Goal: Information Seeking & Learning: Learn about a topic

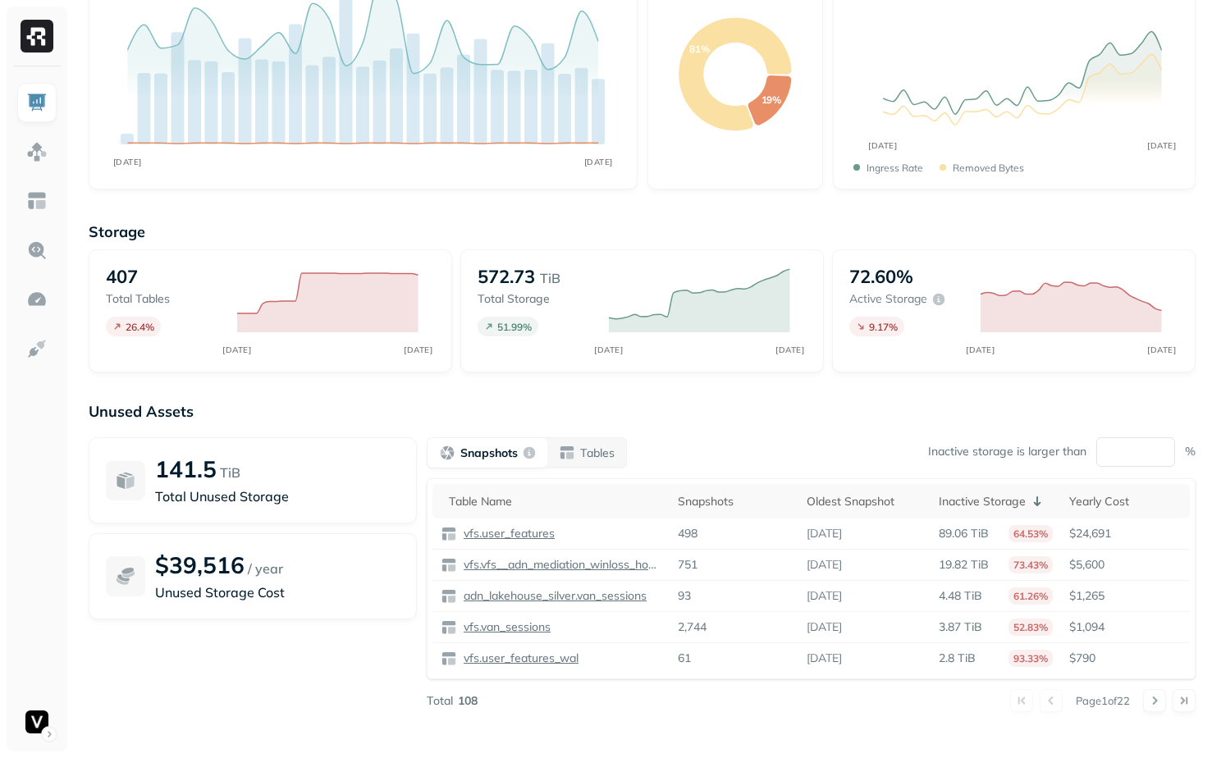
scroll to position [155, 0]
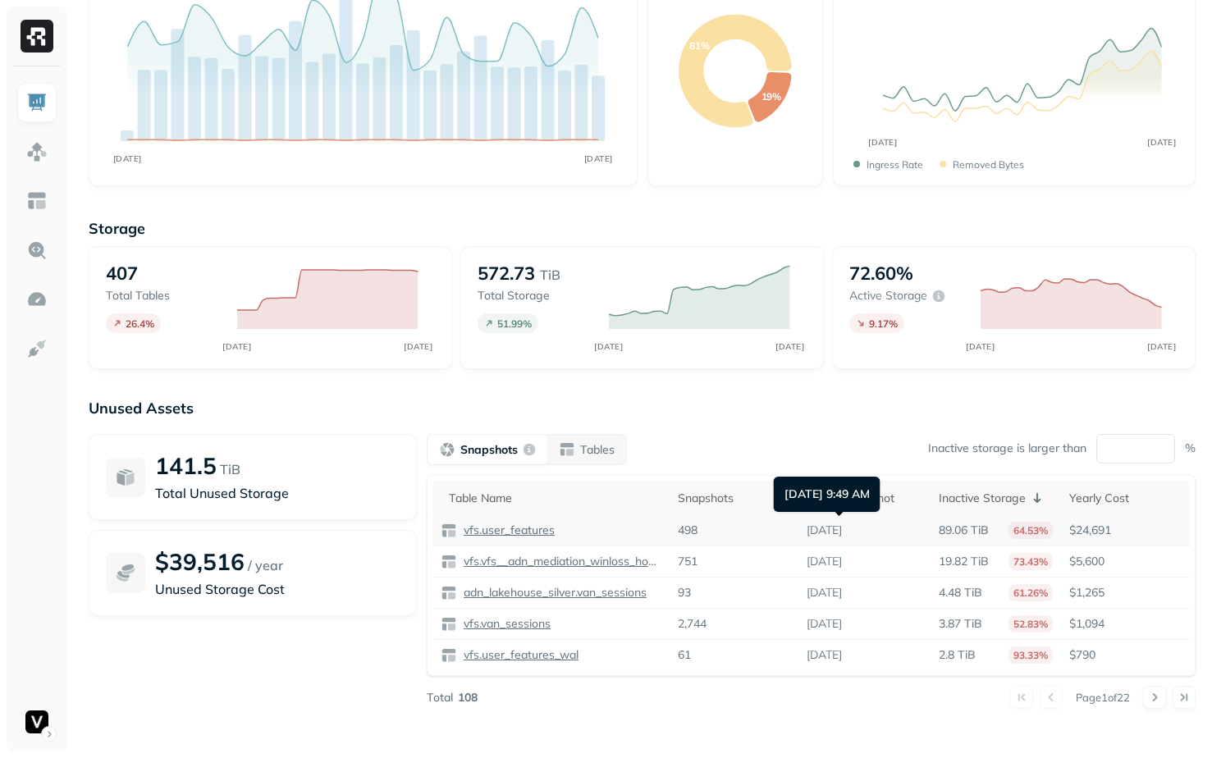
click at [837, 524] on p "[DATE]" at bounding box center [823, 531] width 35 height 16
click at [842, 530] on p "[DATE]" at bounding box center [823, 531] width 35 height 16
click at [347, 651] on div "141.5 TiB Total Unused Storage $39,516 / year Unused Storage Cost" at bounding box center [253, 571] width 328 height 275
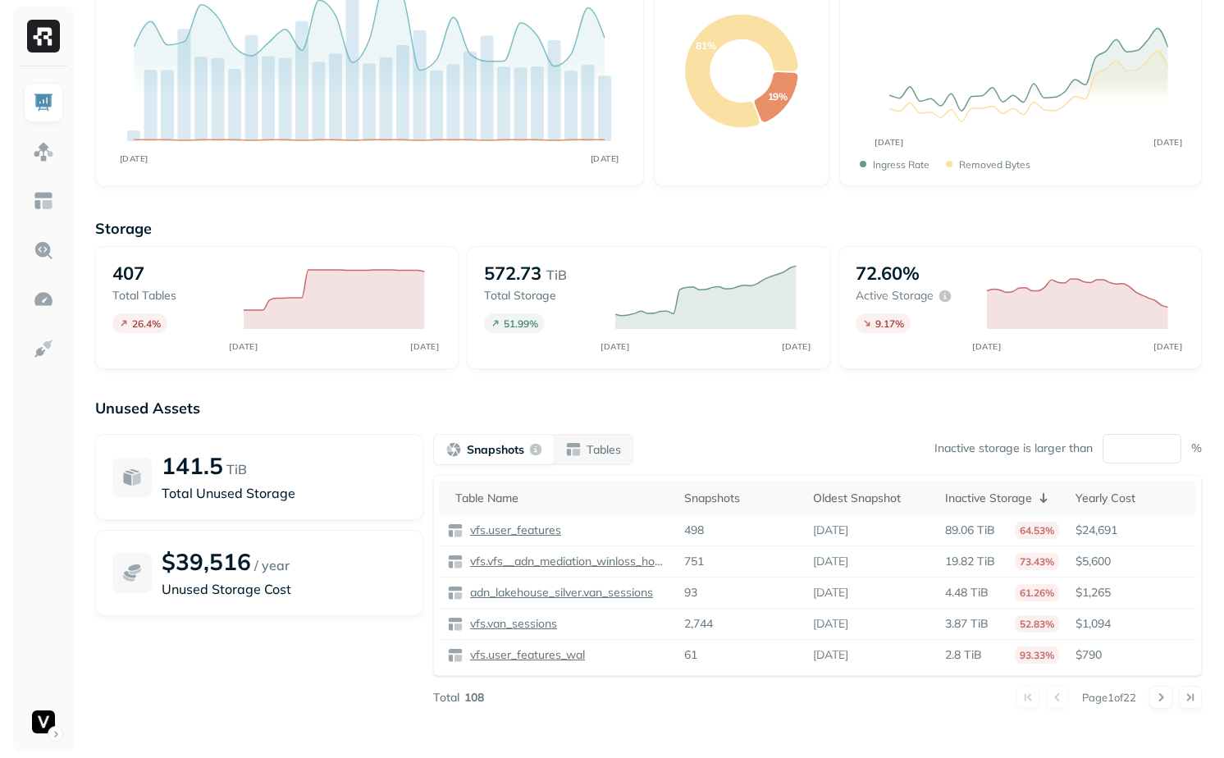
scroll to position [0, 0]
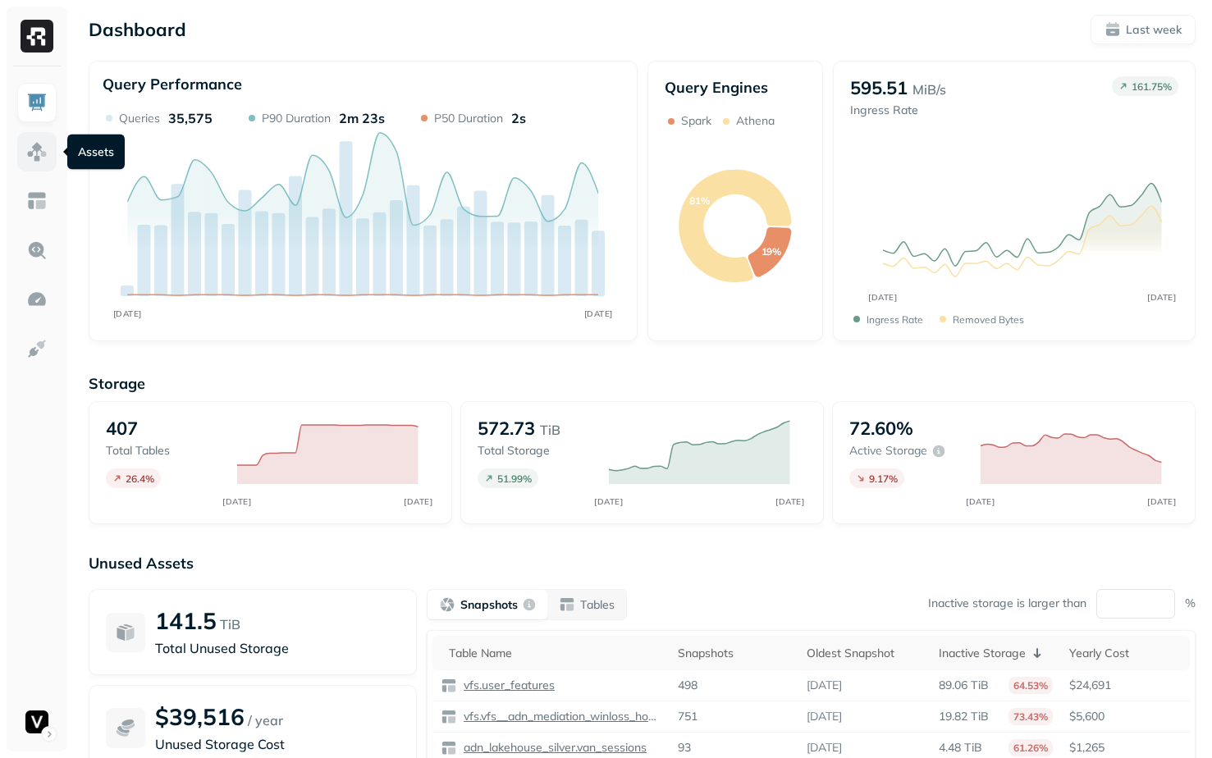
click at [47, 157] on img at bounding box center [36, 151] width 21 height 21
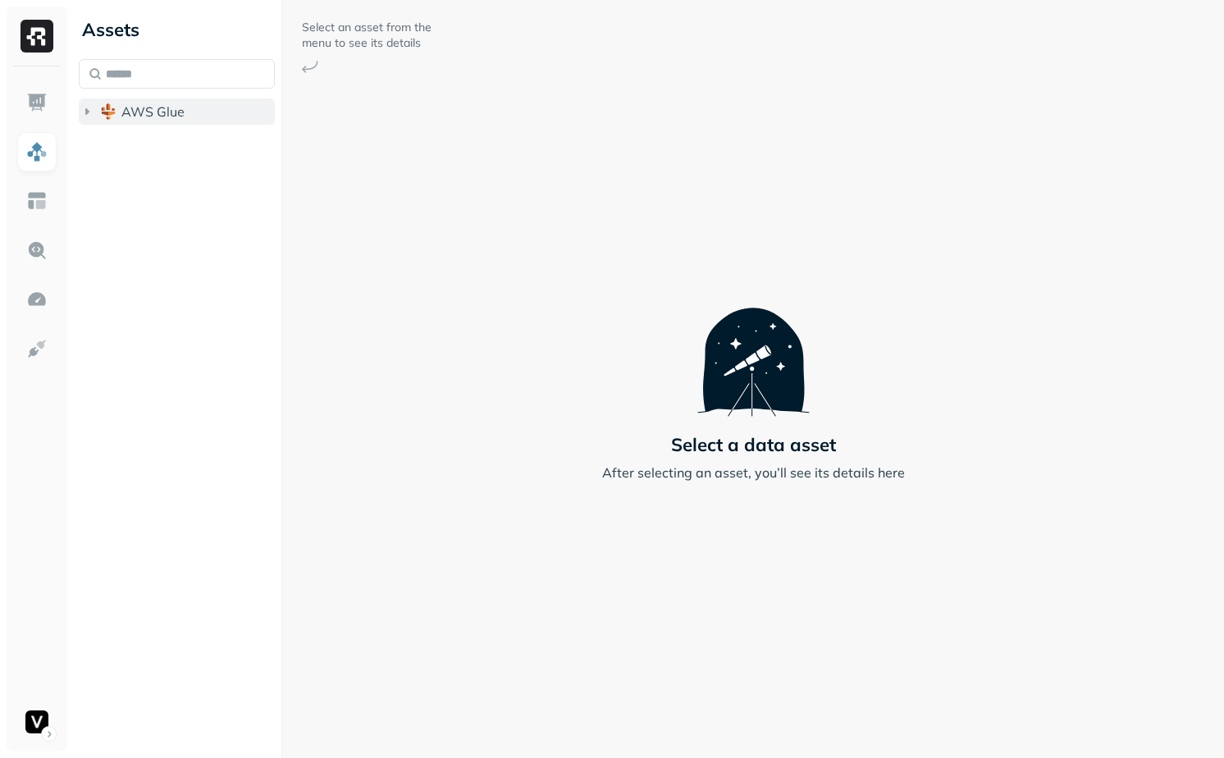
click at [180, 109] on span "AWS Glue" at bounding box center [152, 111] width 63 height 16
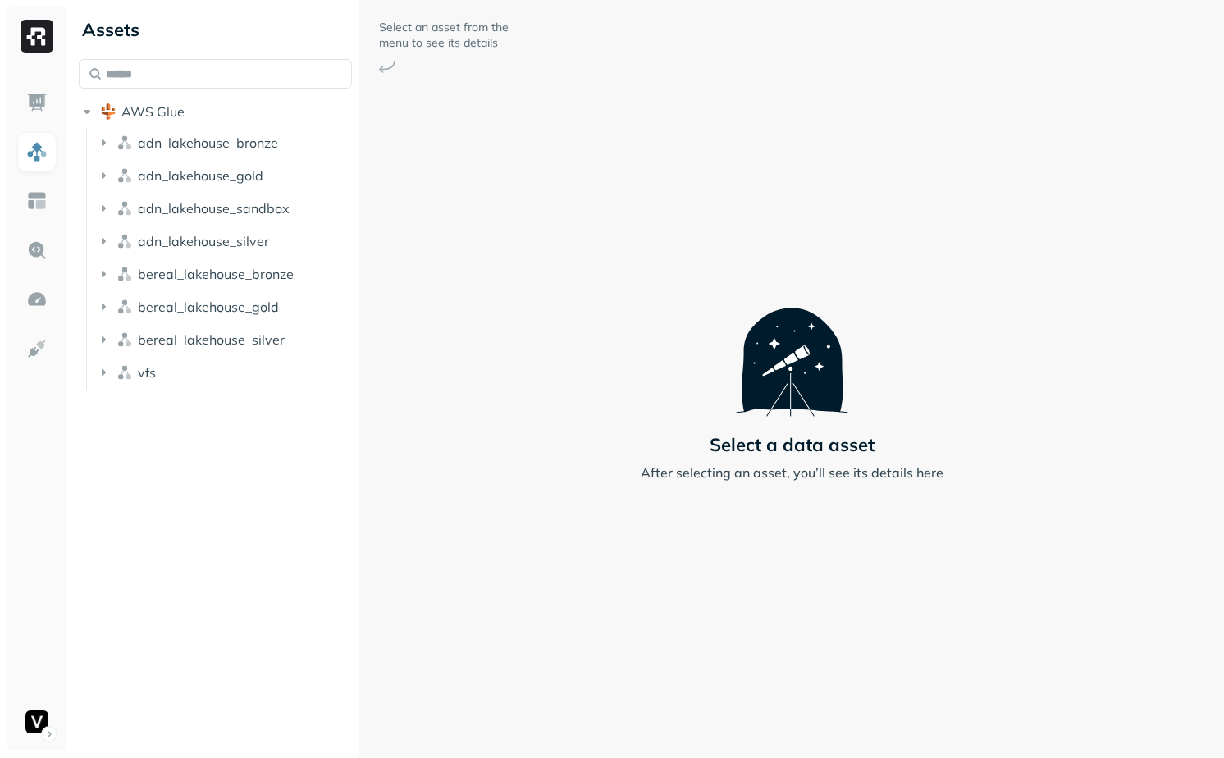
click at [362, 331] on div "Assets AWS Glue adn_lakehouse_bronze adn_lakehouse_gold adn_lakehouse_sandbox a…" at bounding box center [648, 379] width 1152 height 758
click at [233, 360] on button "vfs" at bounding box center [225, 372] width 260 height 26
click at [227, 396] on button "Tables ( 61 )" at bounding box center [234, 403] width 244 height 26
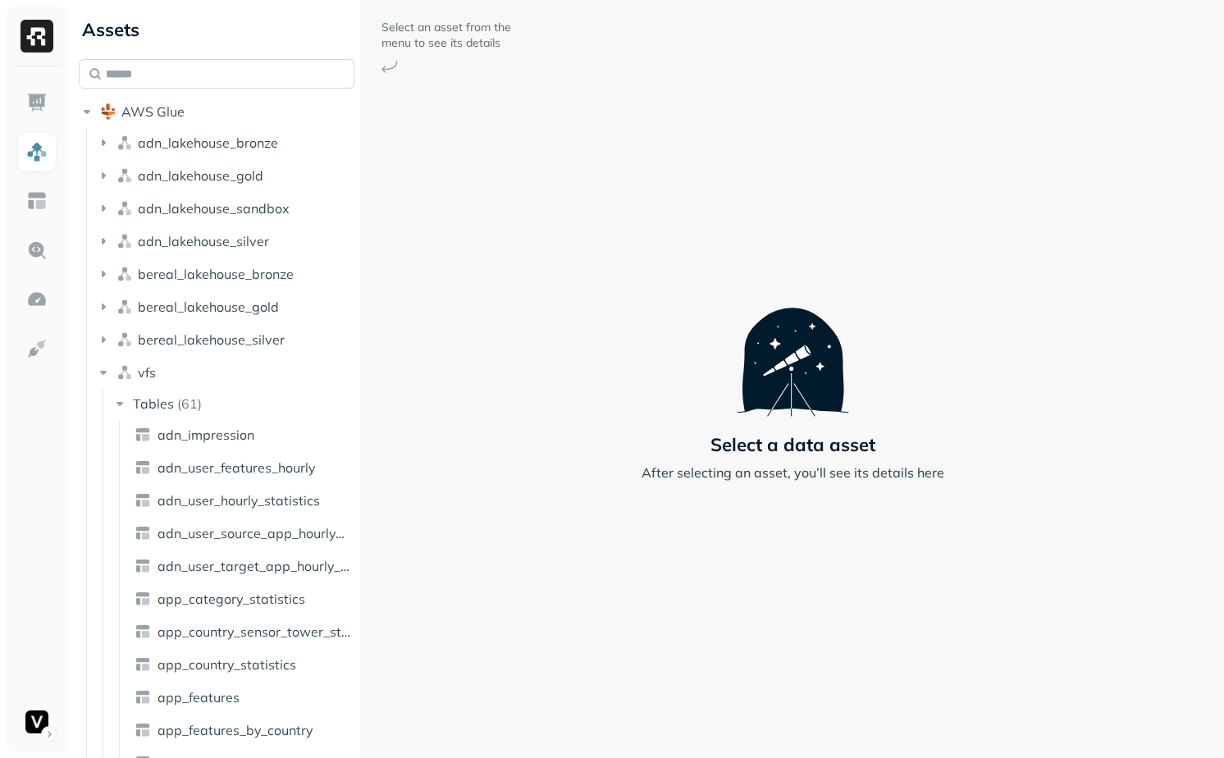
click at [173, 71] on input "text" at bounding box center [217, 74] width 276 height 30
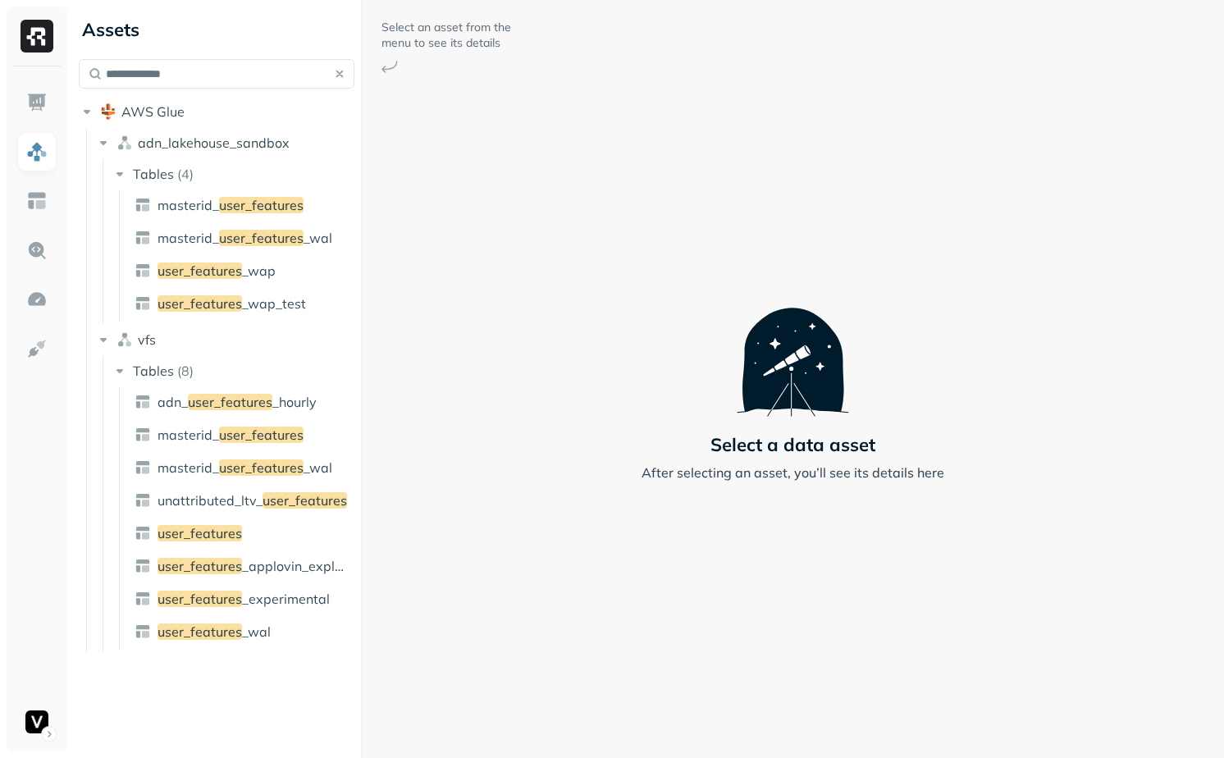
type input "**********"
click at [239, 546] on ul "adn_ user_features _hourly masterid_ user_features masterid_ user_features _wal…" at bounding box center [238, 518] width 238 height 263
click at [247, 520] on link "user_features" at bounding box center [242, 533] width 229 height 26
click at [336, 73] on button "button" at bounding box center [339, 73] width 23 height 23
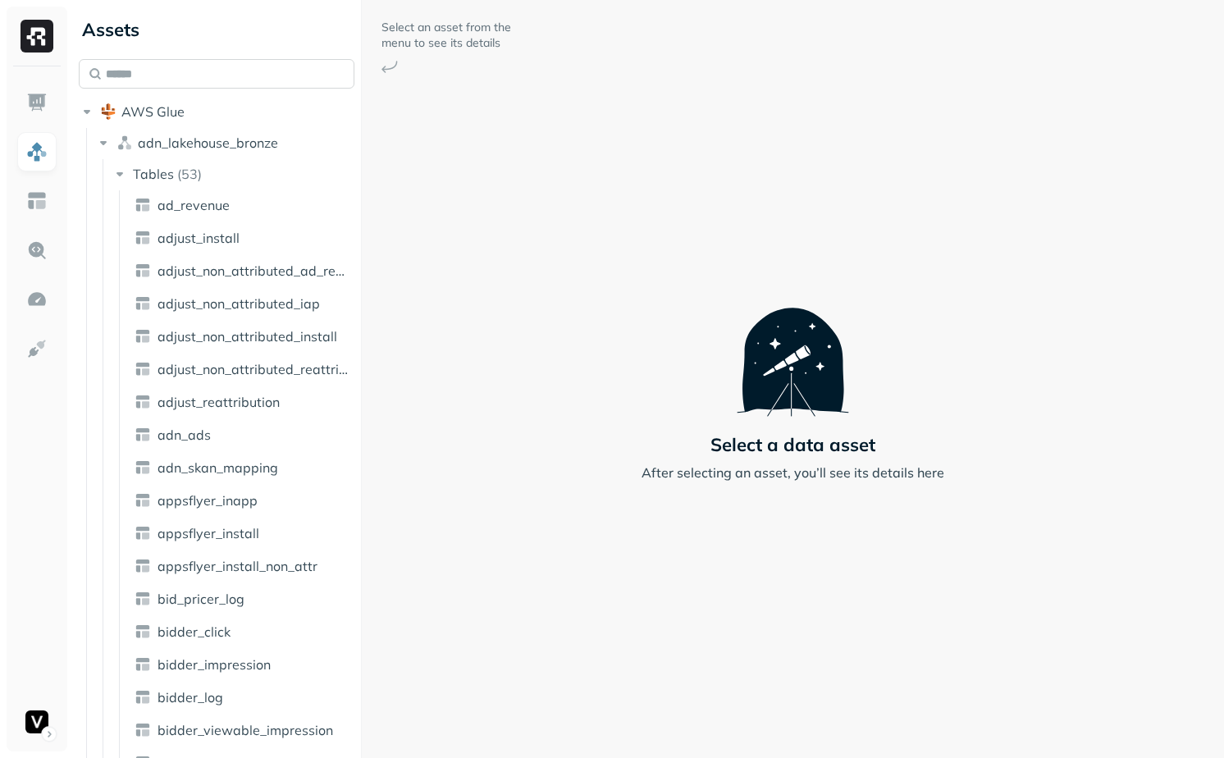
click at [174, 71] on input "text" at bounding box center [217, 74] width 276 height 30
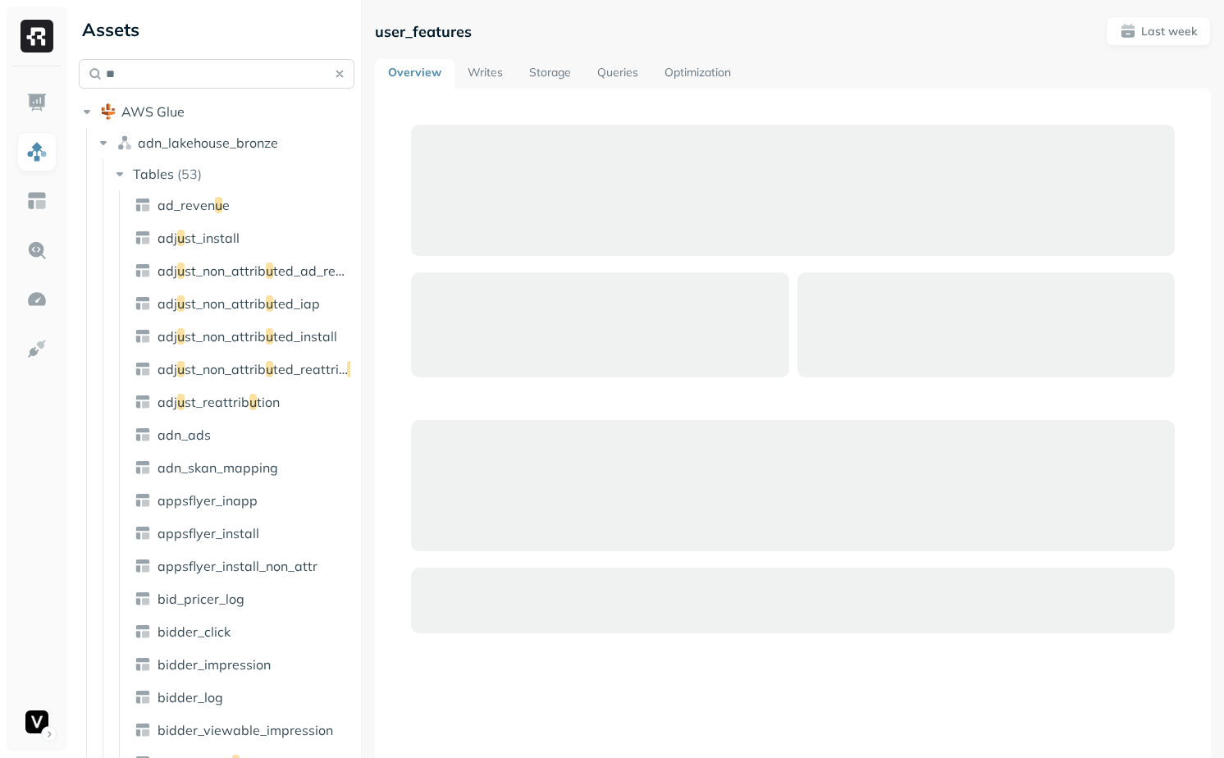
type input "*"
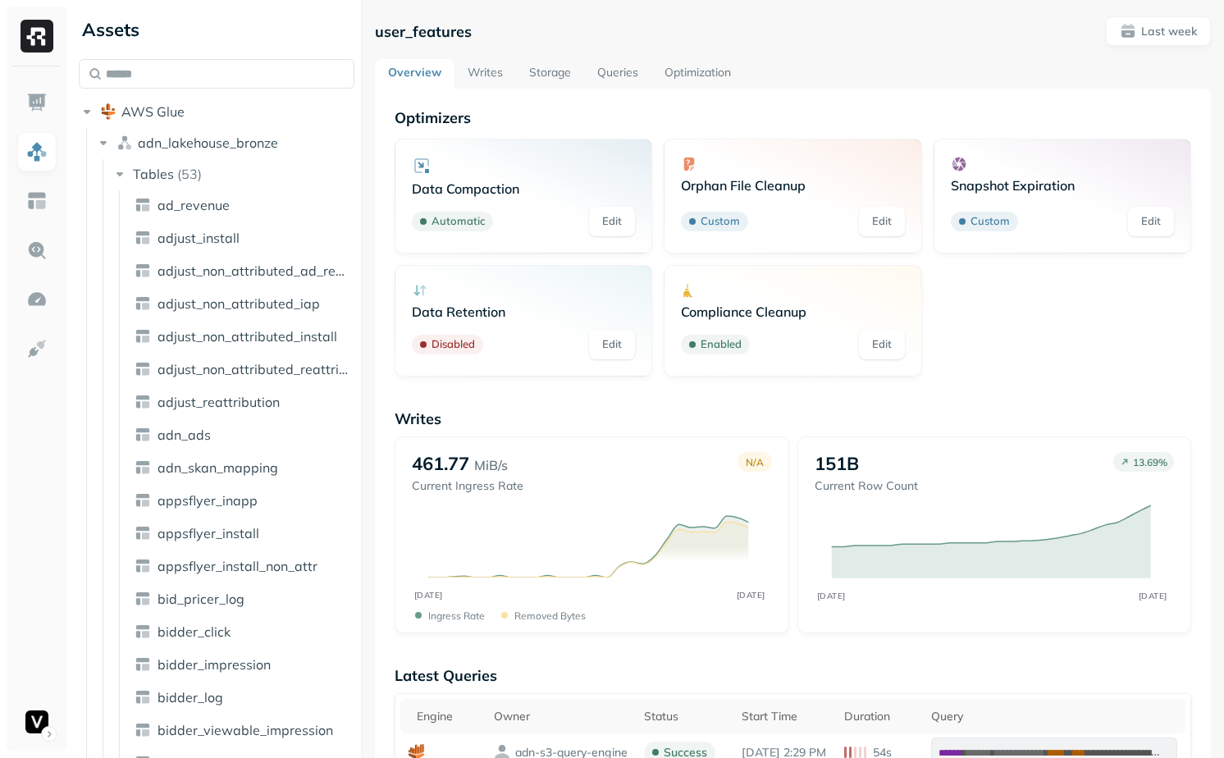
click at [844, 76] on div "Overview Writes Storage Queries Optimization" at bounding box center [793, 74] width 836 height 30
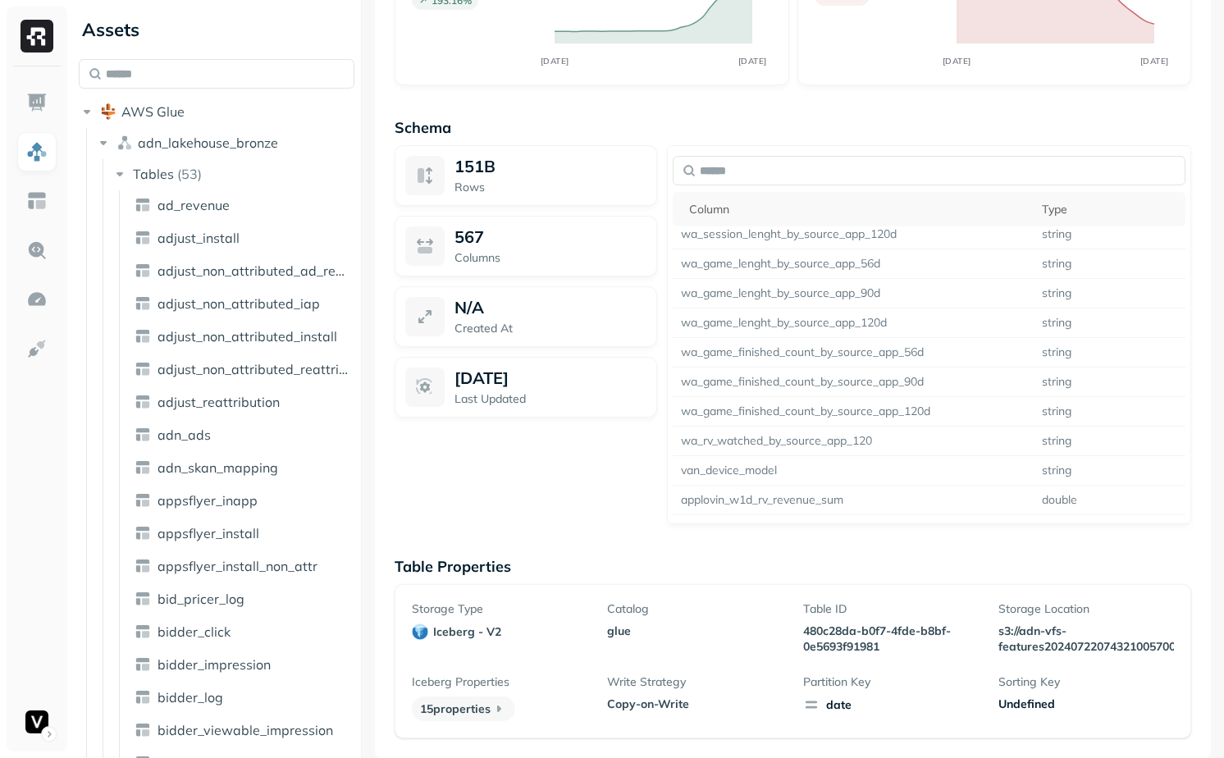
scroll to position [4601, 0]
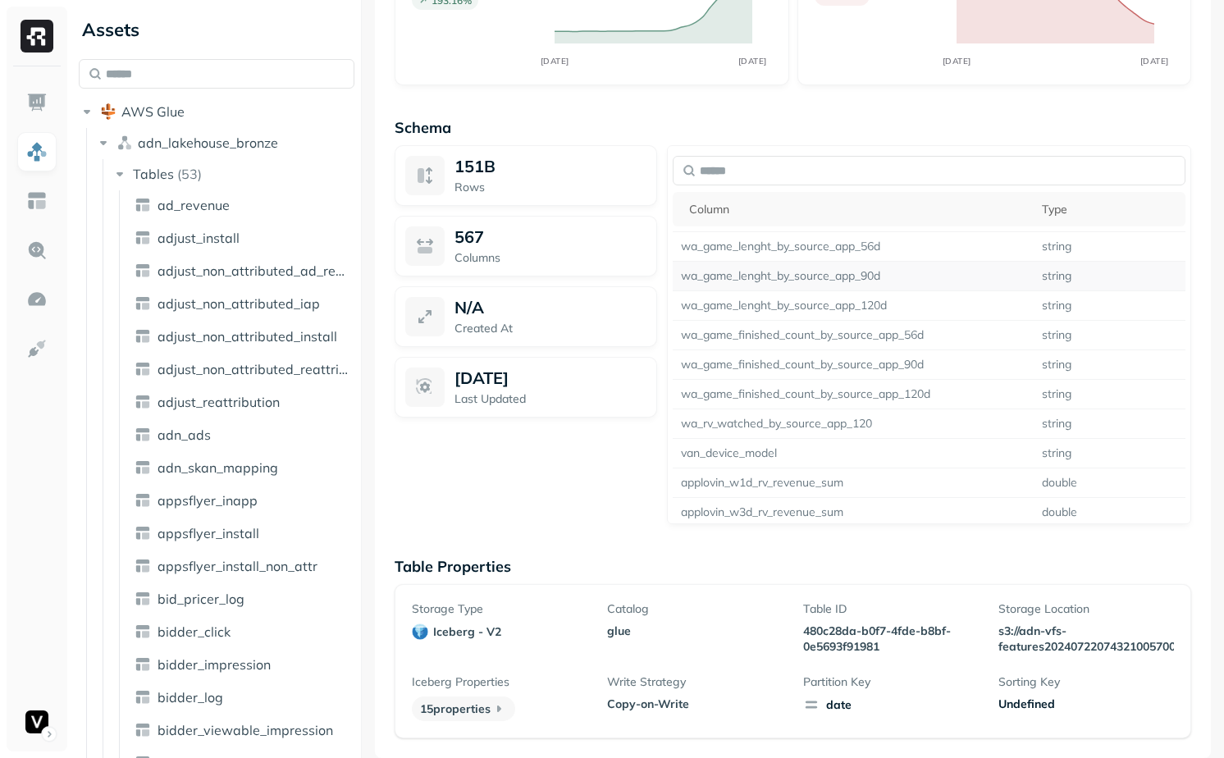
click at [787, 272] on td "wa_game_lenght_by_source_app_90d" at bounding box center [854, 277] width 362 height 30
click at [806, 285] on td "wa_game_lenght_by_source_app_90d" at bounding box center [854, 277] width 362 height 30
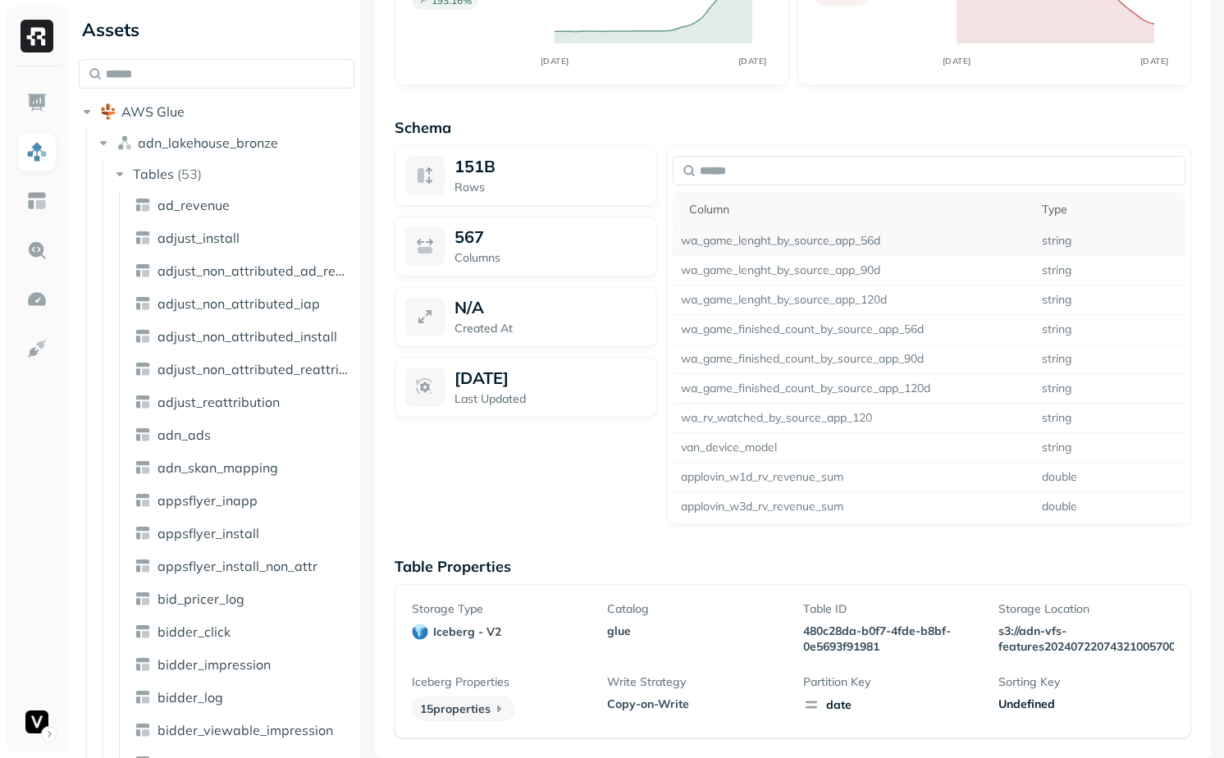
click at [805, 249] on td "wa_game_lenght_by_source_app_56d" at bounding box center [854, 241] width 362 height 30
click at [804, 233] on td "wa_game_lenght_by_source_app_56d" at bounding box center [854, 241] width 362 height 30
click at [813, 264] on td "wa_game_lenght_by_source_app_90d" at bounding box center [854, 271] width 362 height 30
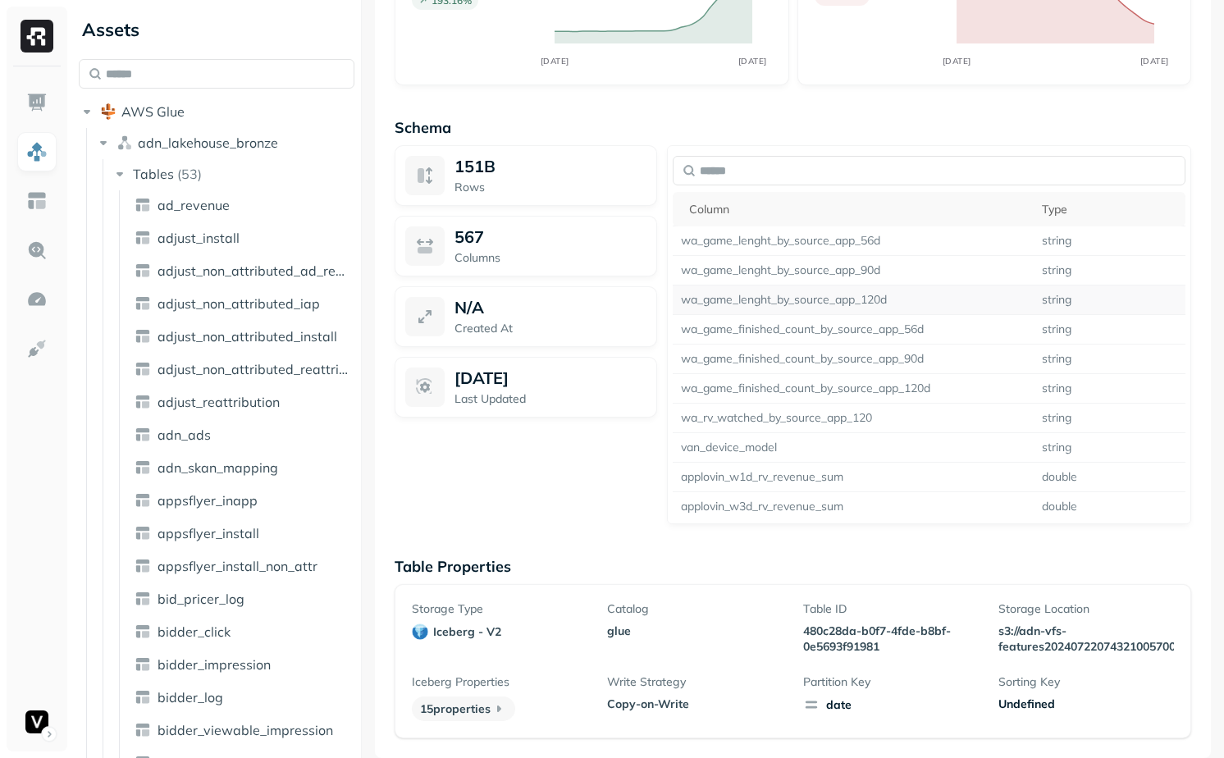
click at [813, 291] on td "wa_game_lenght_by_source_app_120d" at bounding box center [854, 300] width 362 height 30
click at [820, 305] on td "wa_game_lenght_by_source_app_120d" at bounding box center [854, 300] width 362 height 30
click at [820, 296] on td "wa_game_lenght_by_source_app_120d" at bounding box center [854, 300] width 362 height 30
click at [829, 323] on td "wa_game_finished_count_by_source_app_56d" at bounding box center [854, 330] width 362 height 30
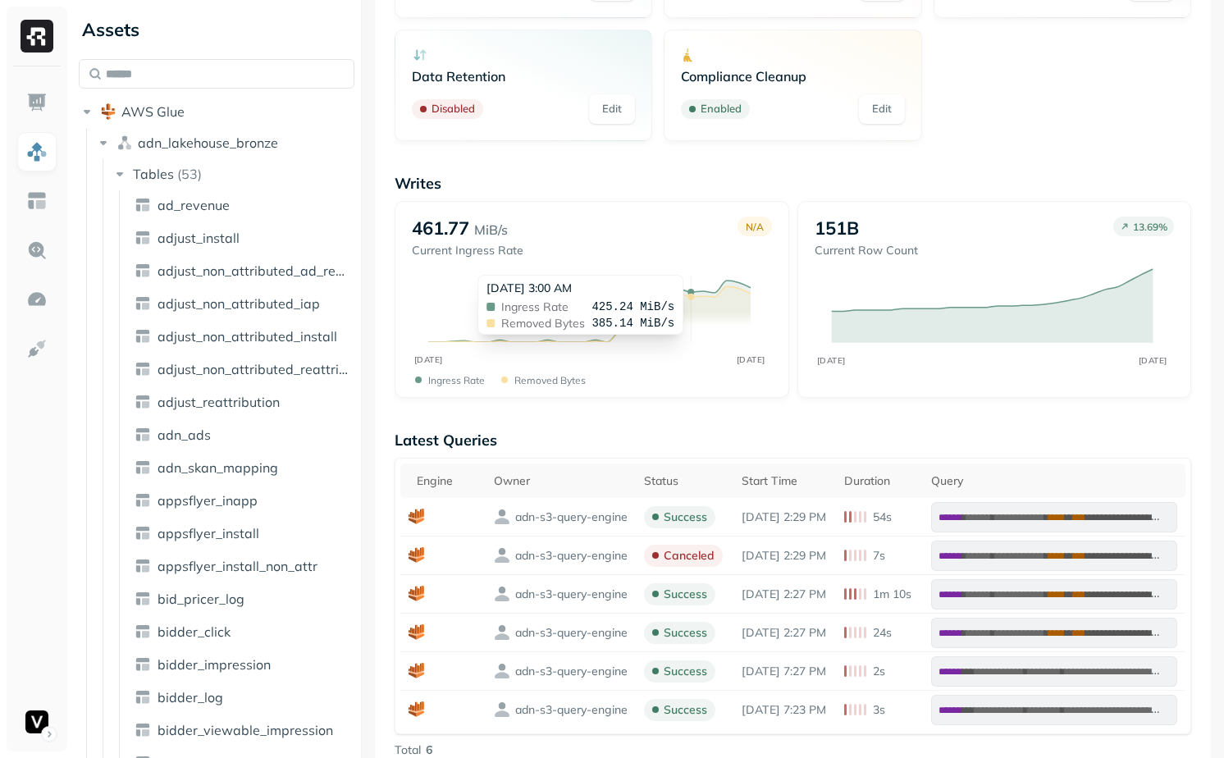
scroll to position [0, 0]
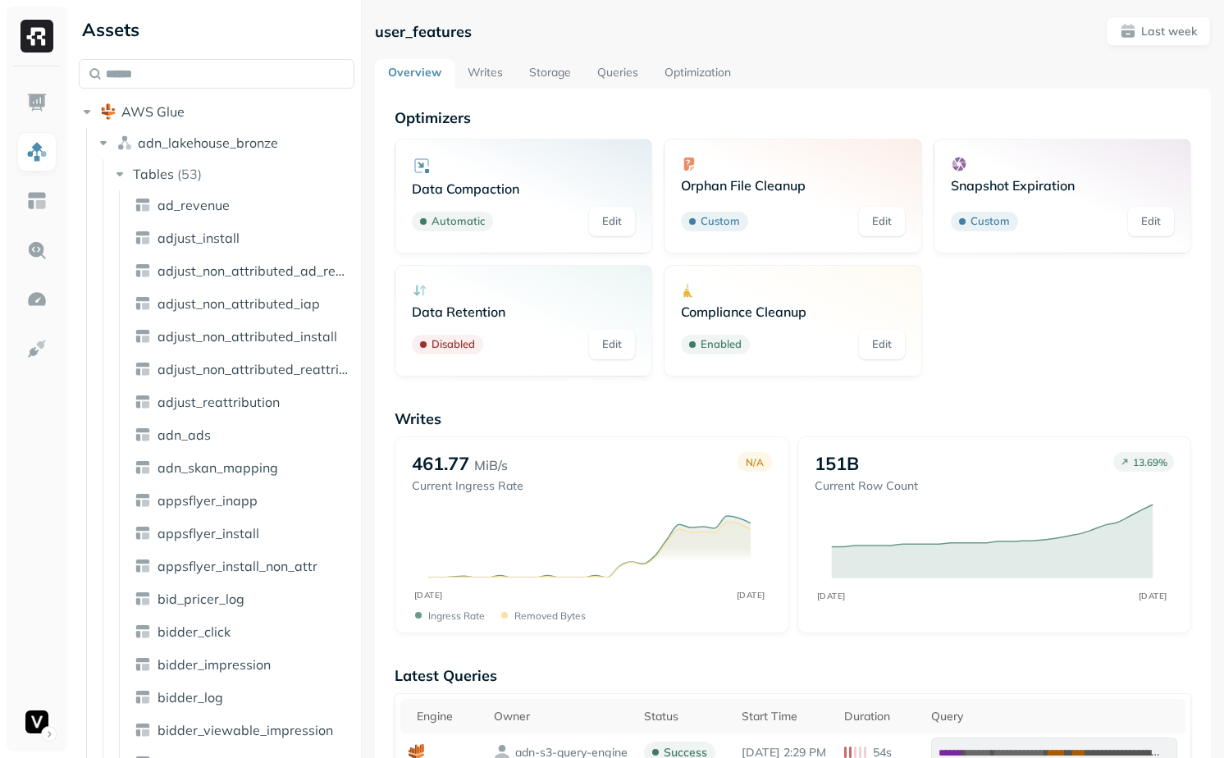
click at [484, 80] on link "Writes" at bounding box center [485, 74] width 62 height 30
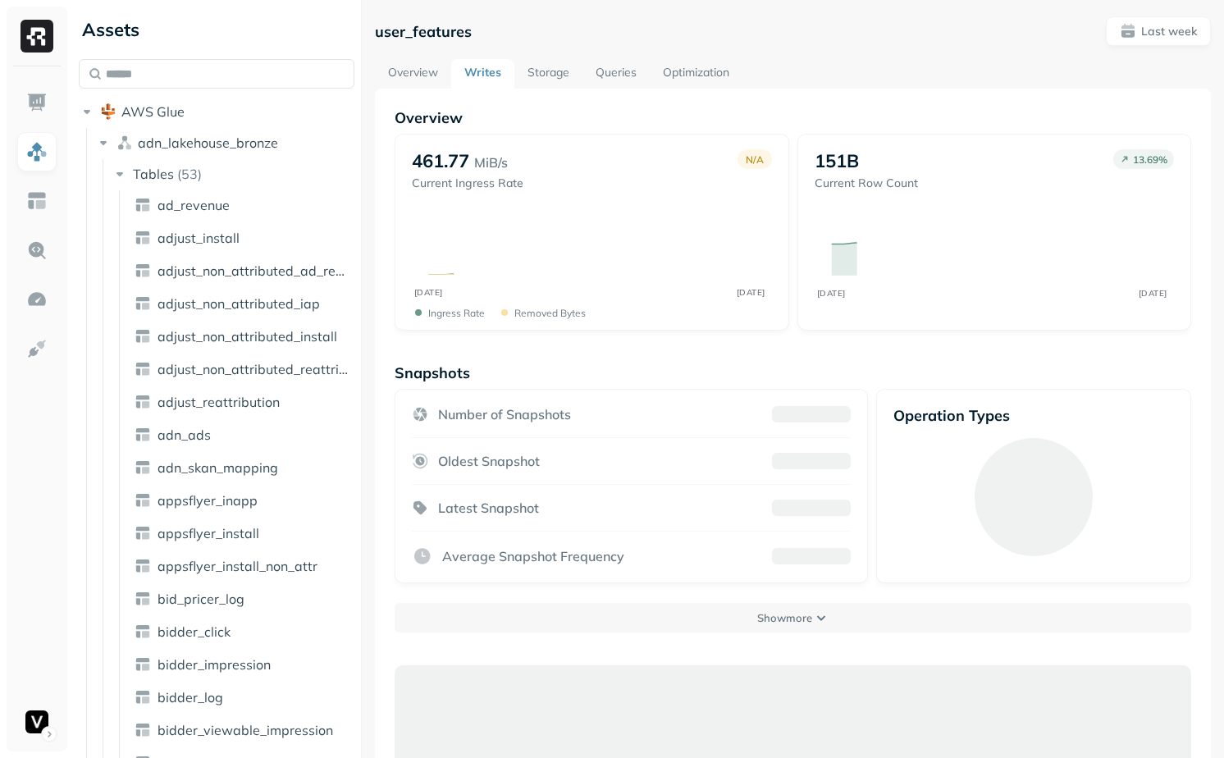
click at [564, 68] on link "Storage" at bounding box center [548, 74] width 68 height 30
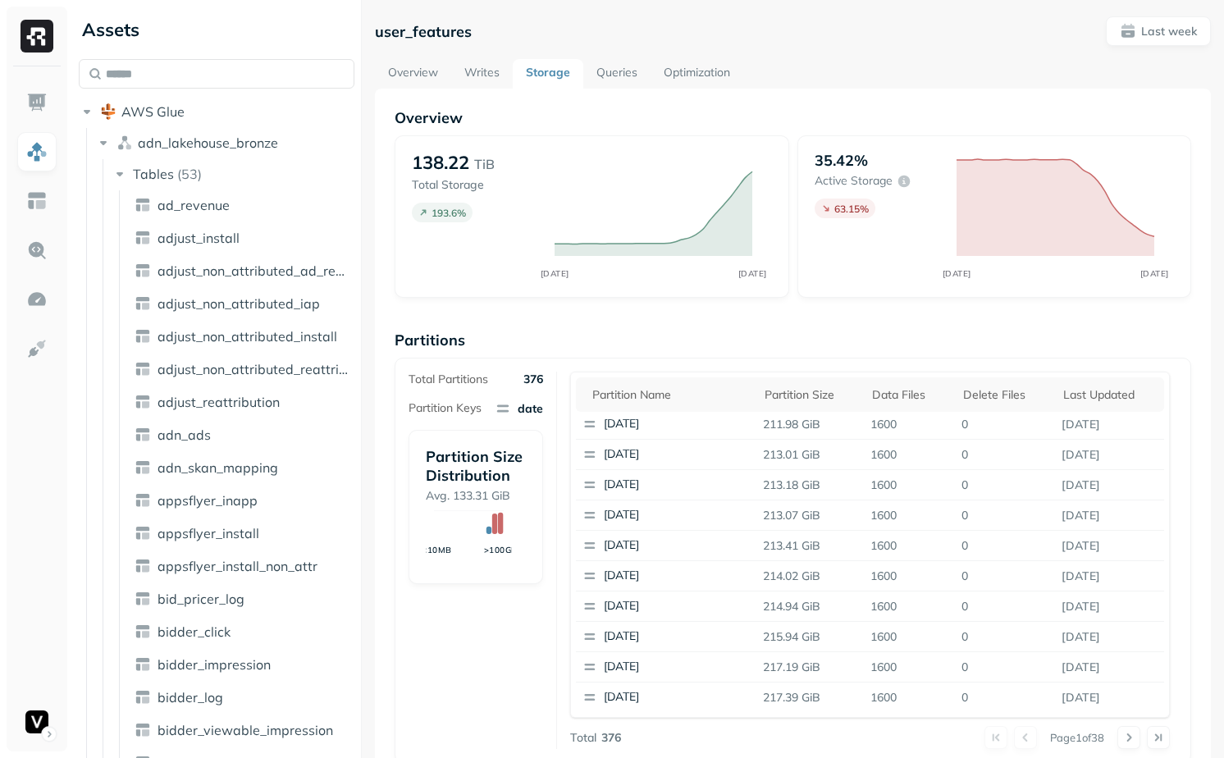
click at [704, 82] on link "Optimization" at bounding box center [697, 74] width 93 height 30
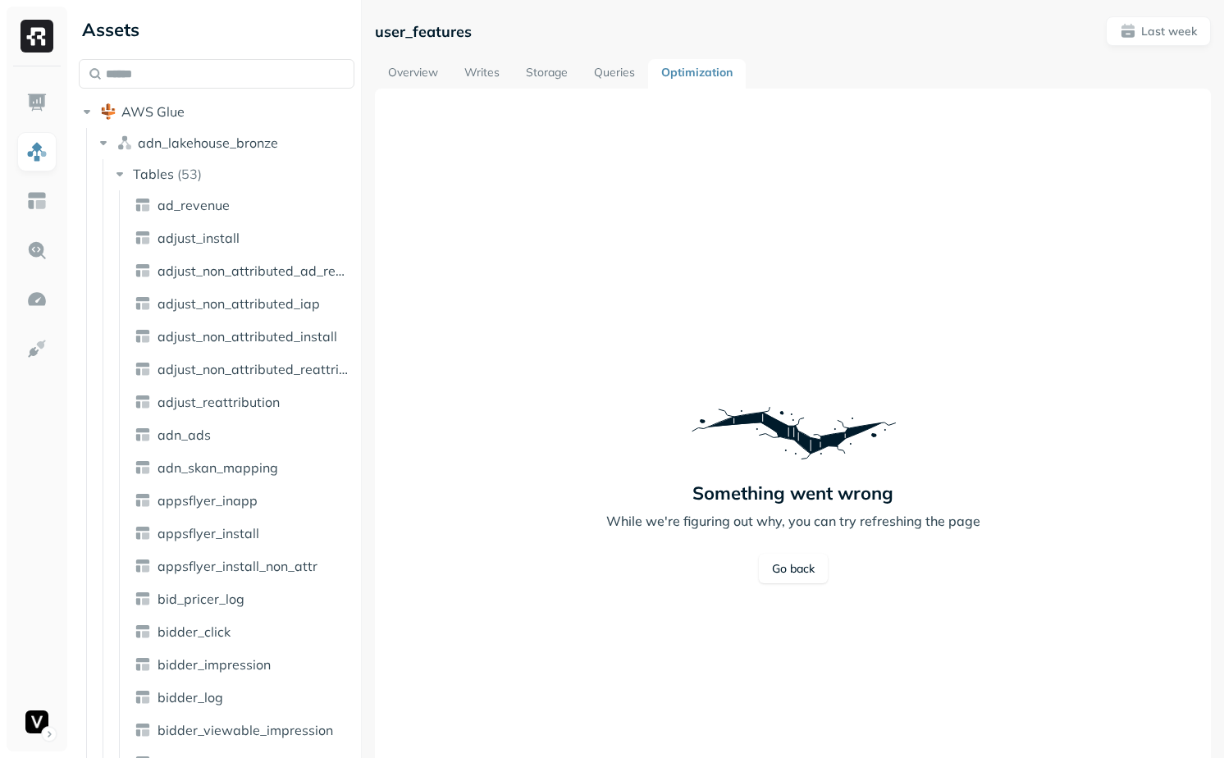
click at [389, 69] on link "Overview" at bounding box center [413, 74] width 76 height 30
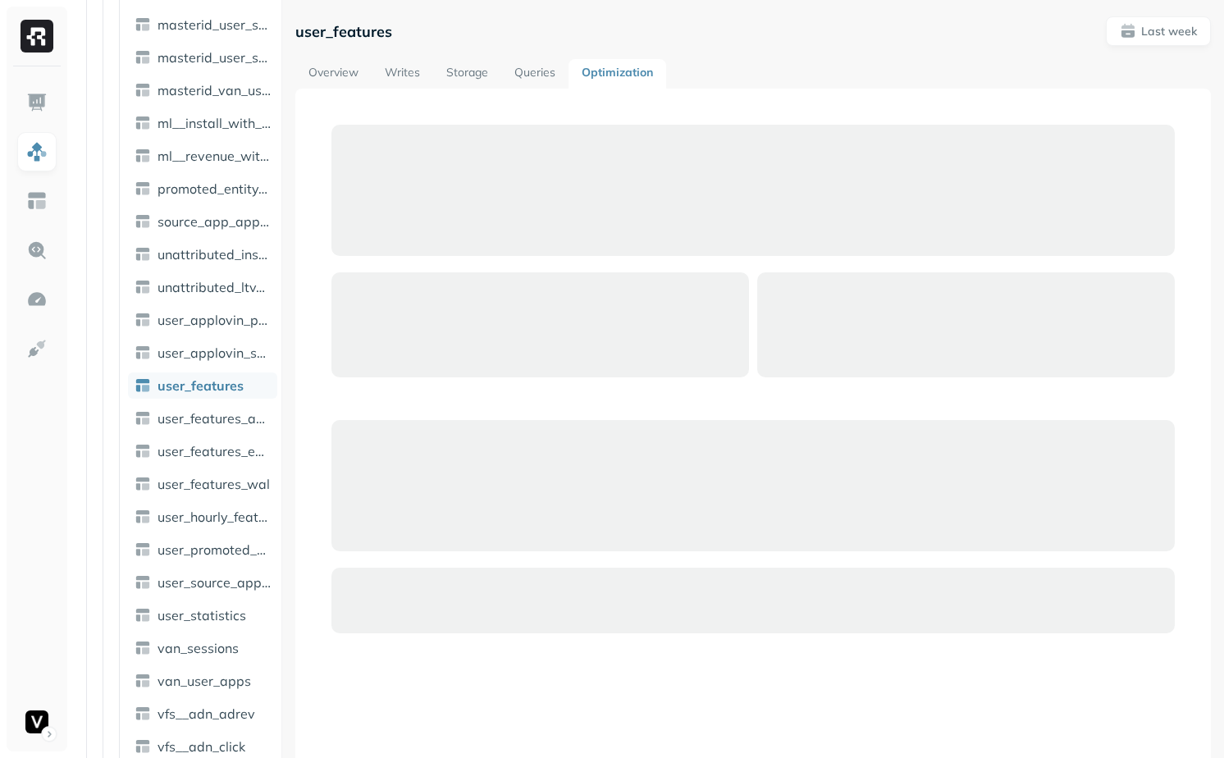
scroll to position [1368, 0]
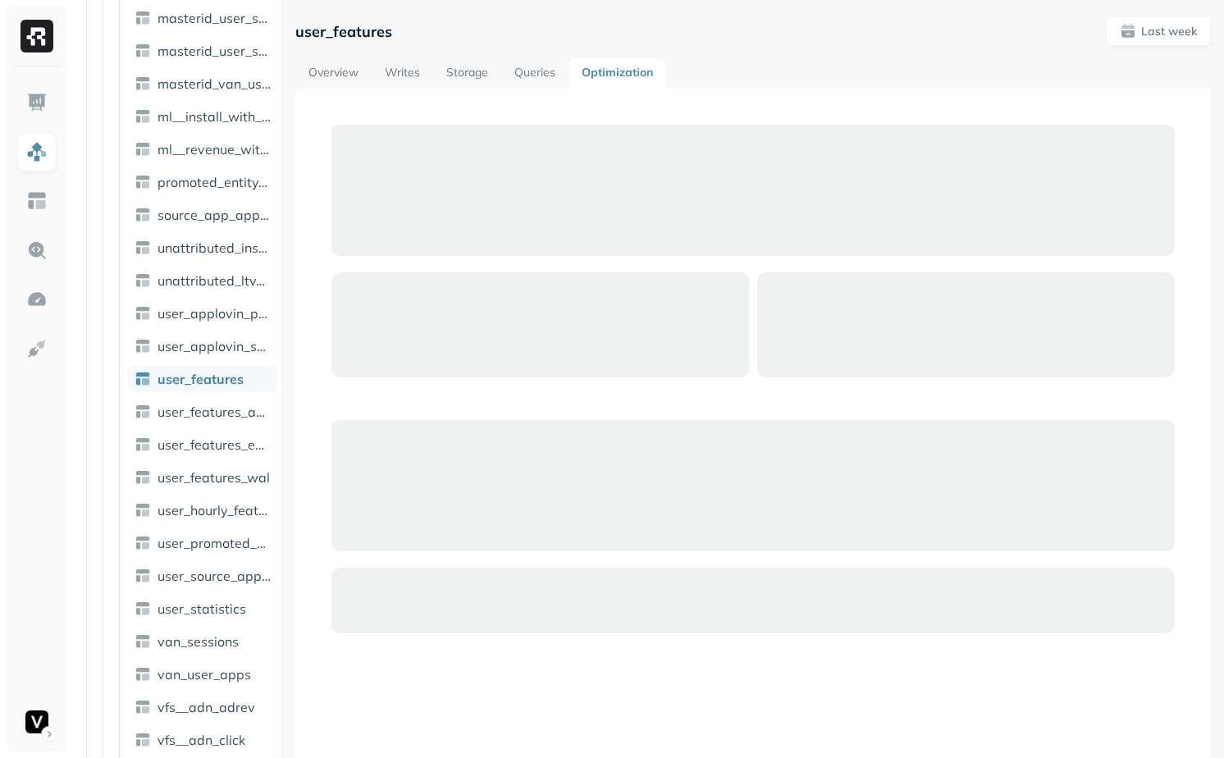
click at [314, 64] on link "Overview" at bounding box center [333, 74] width 76 height 30
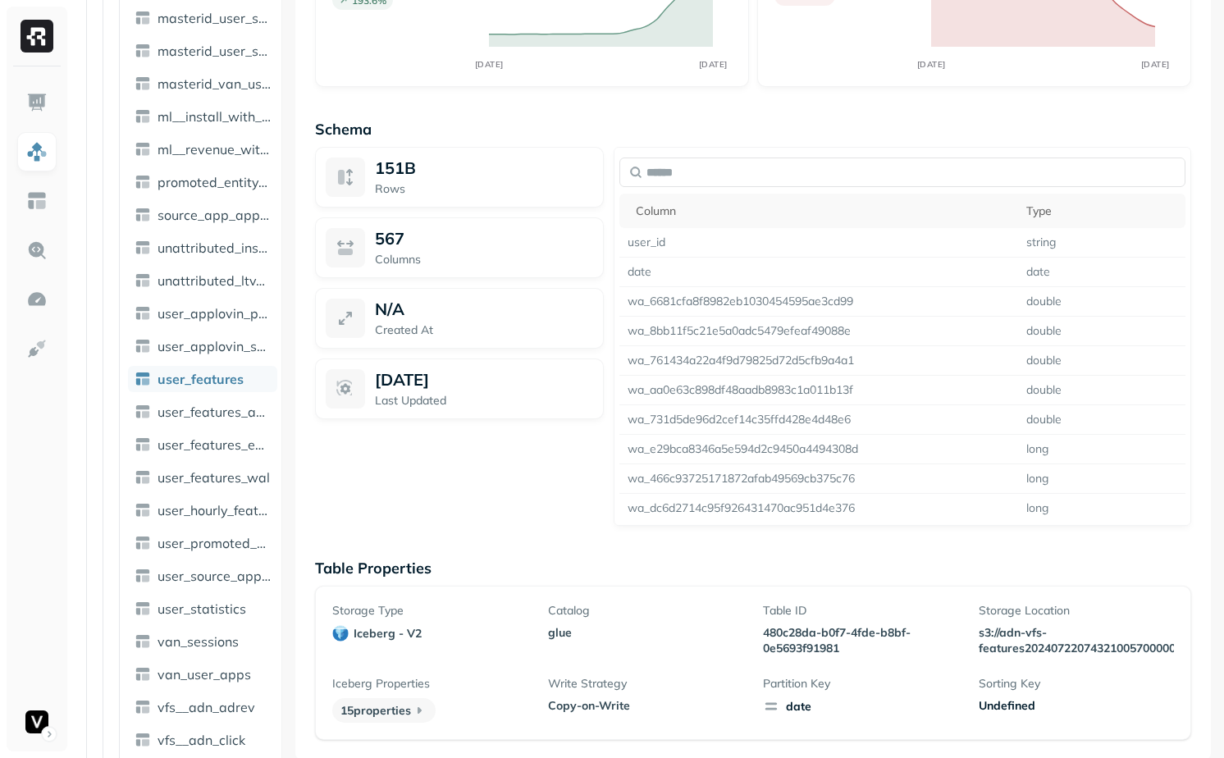
scroll to position [1132, 0]
click at [776, 632] on p "480c28da-b0f7-4fde-b8bf-0e5693f91981" at bounding box center [860, 638] width 195 height 31
drag, startPoint x: 776, startPoint y: 632, endPoint x: 820, endPoint y: 650, distance: 47.1
click at [820, 650] on p "480c28da-b0f7-4fde-b8bf-0e5693f91981" at bounding box center [860, 638] width 195 height 31
copy p "480c28da-b0f7-4fde-b8bf-0e5693f91981"
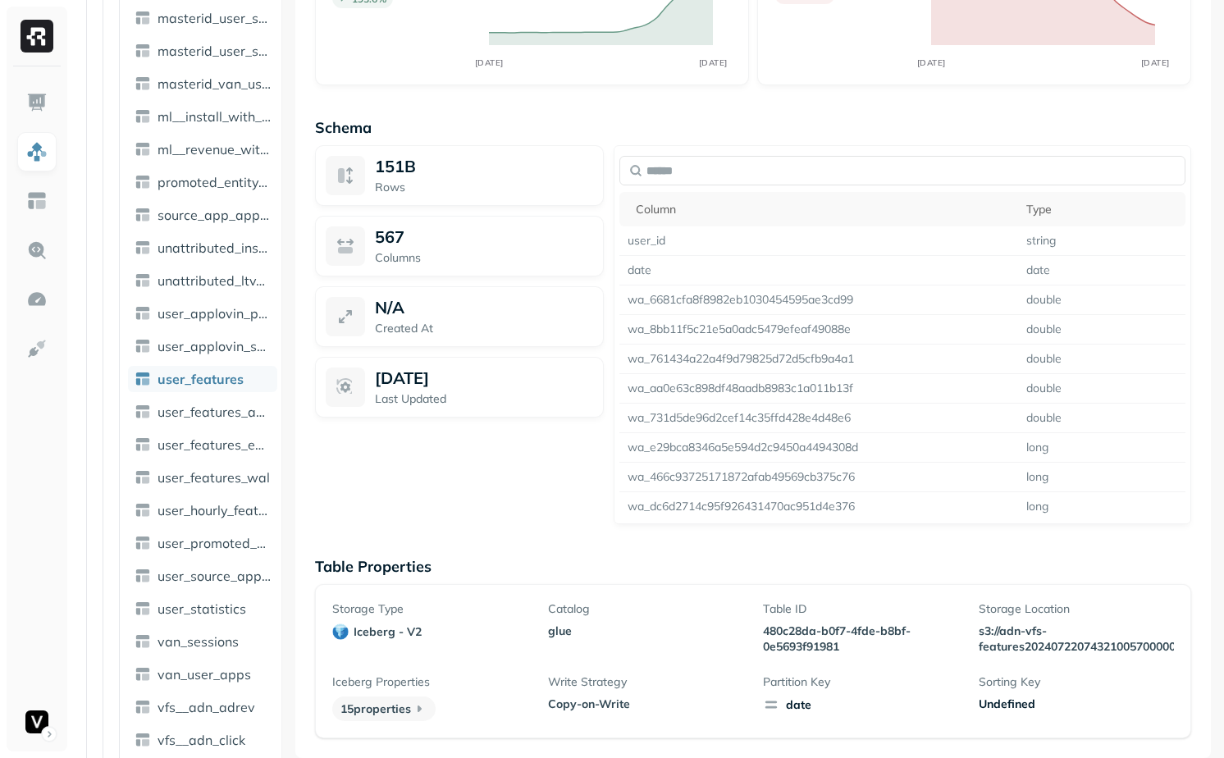
click at [540, 452] on div "151B Rows 567 Columns N/A Created At [DATE] Last Updated" at bounding box center [459, 334] width 289 height 379
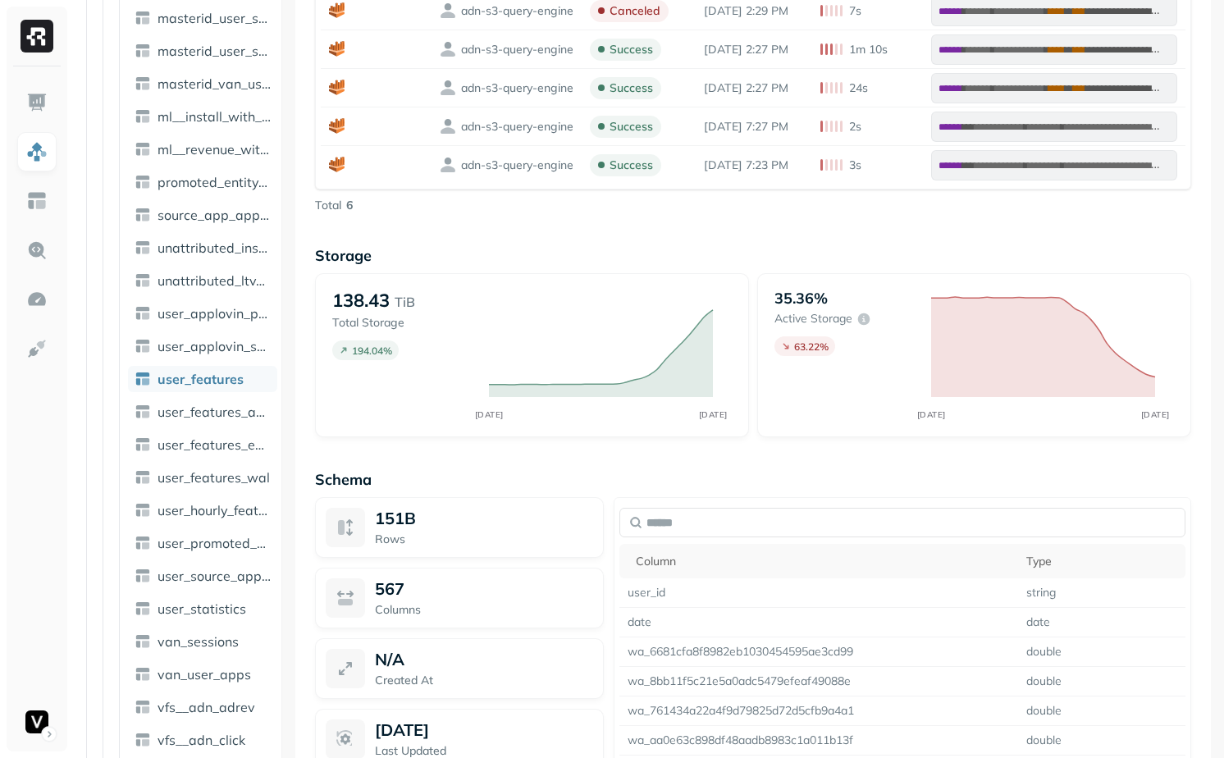
scroll to position [0, 0]
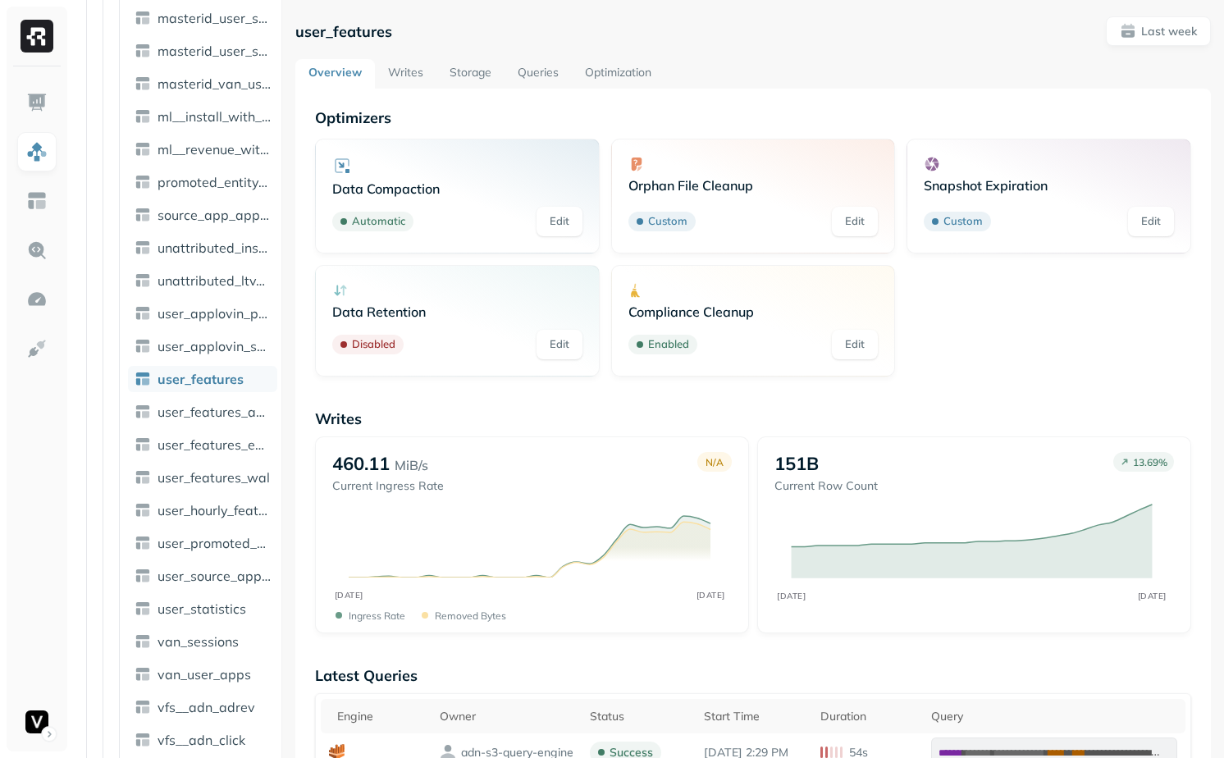
click at [416, 71] on link "Writes" at bounding box center [406, 74] width 62 height 30
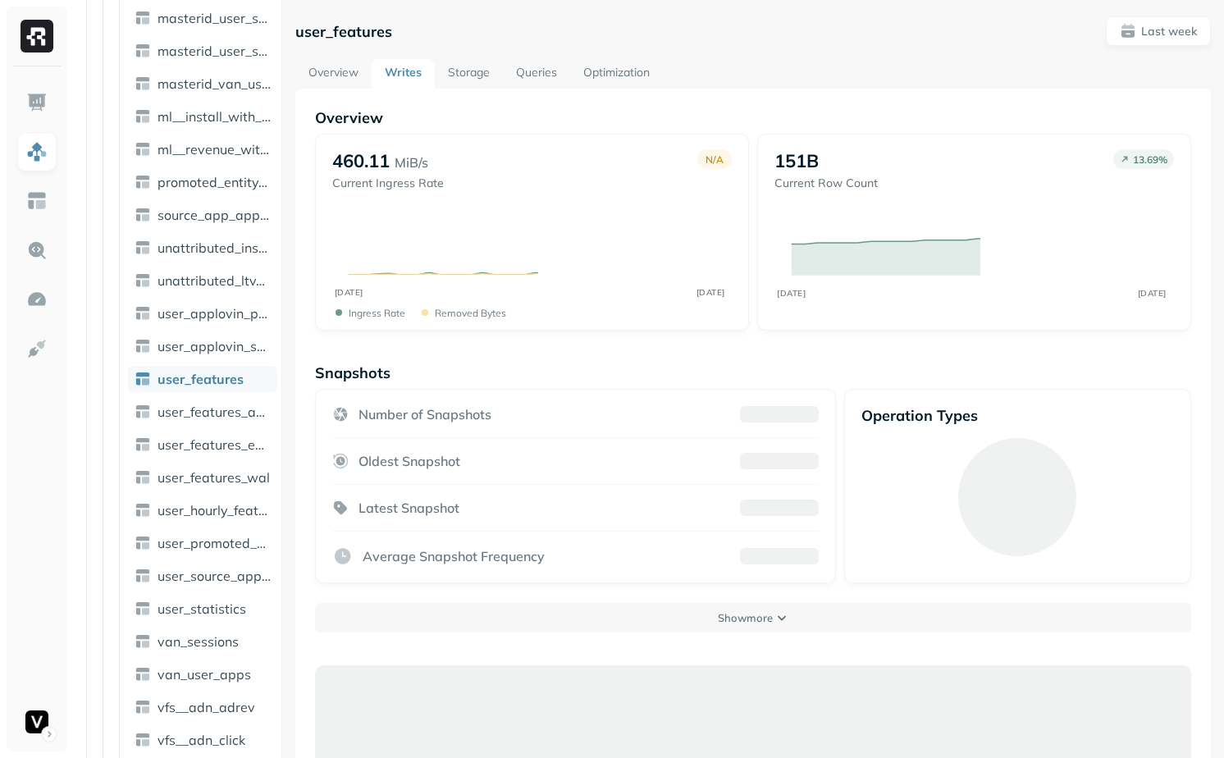
click at [326, 75] on link "Overview" at bounding box center [333, 74] width 76 height 30
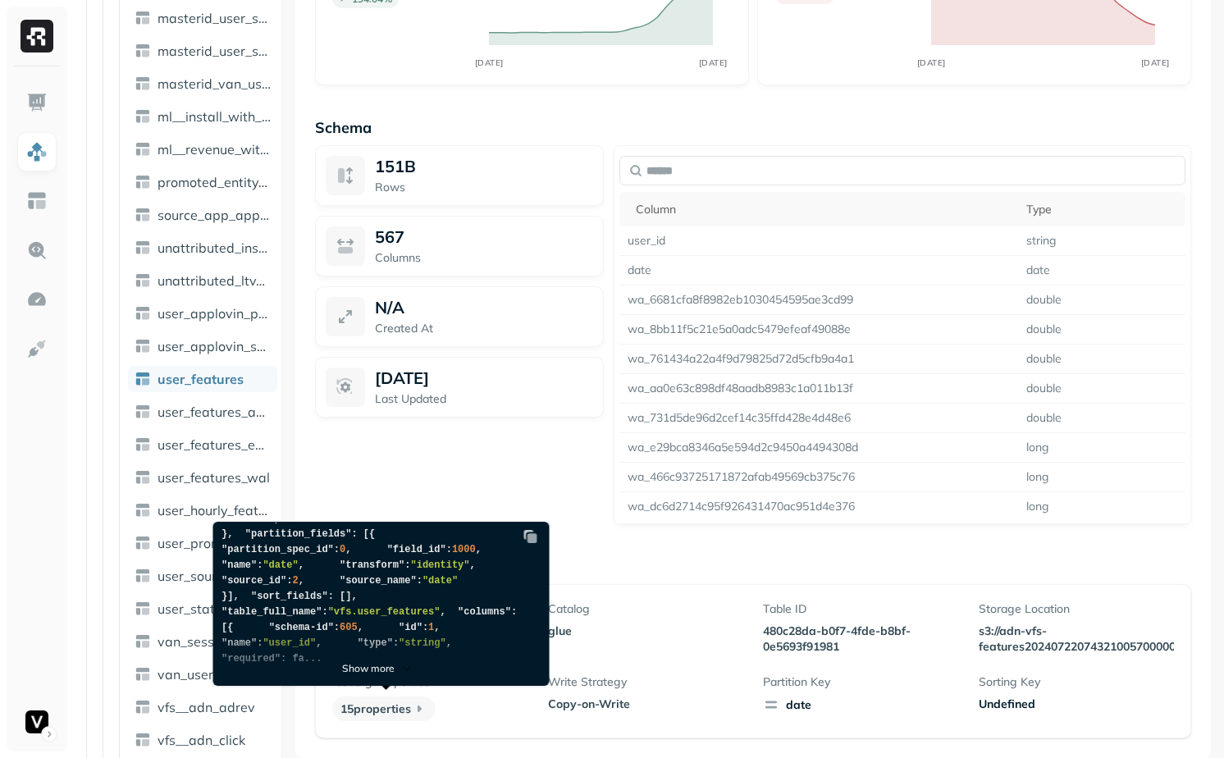
scroll to position [550, 0]
click at [388, 683] on div "Show more" at bounding box center [378, 656] width 328 height 57
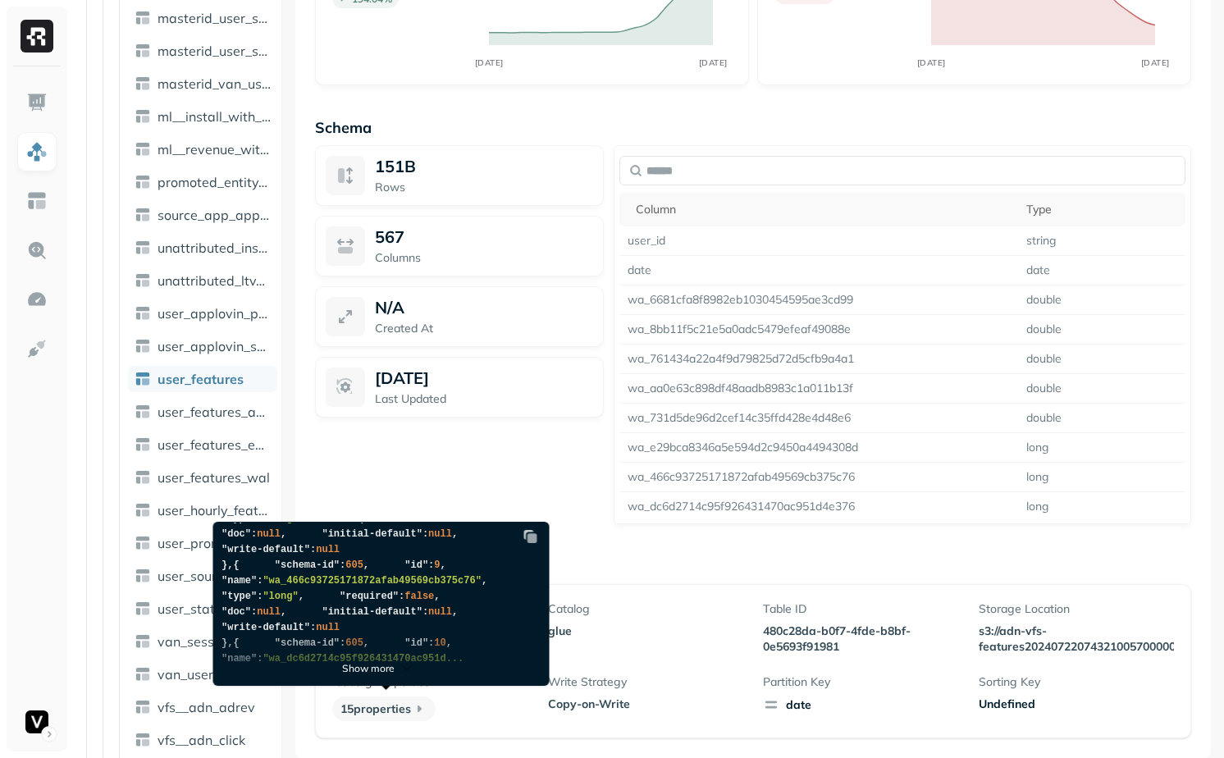
scroll to position [2030, 0]
click at [389, 674] on span "Show more" at bounding box center [378, 667] width 72 height 15
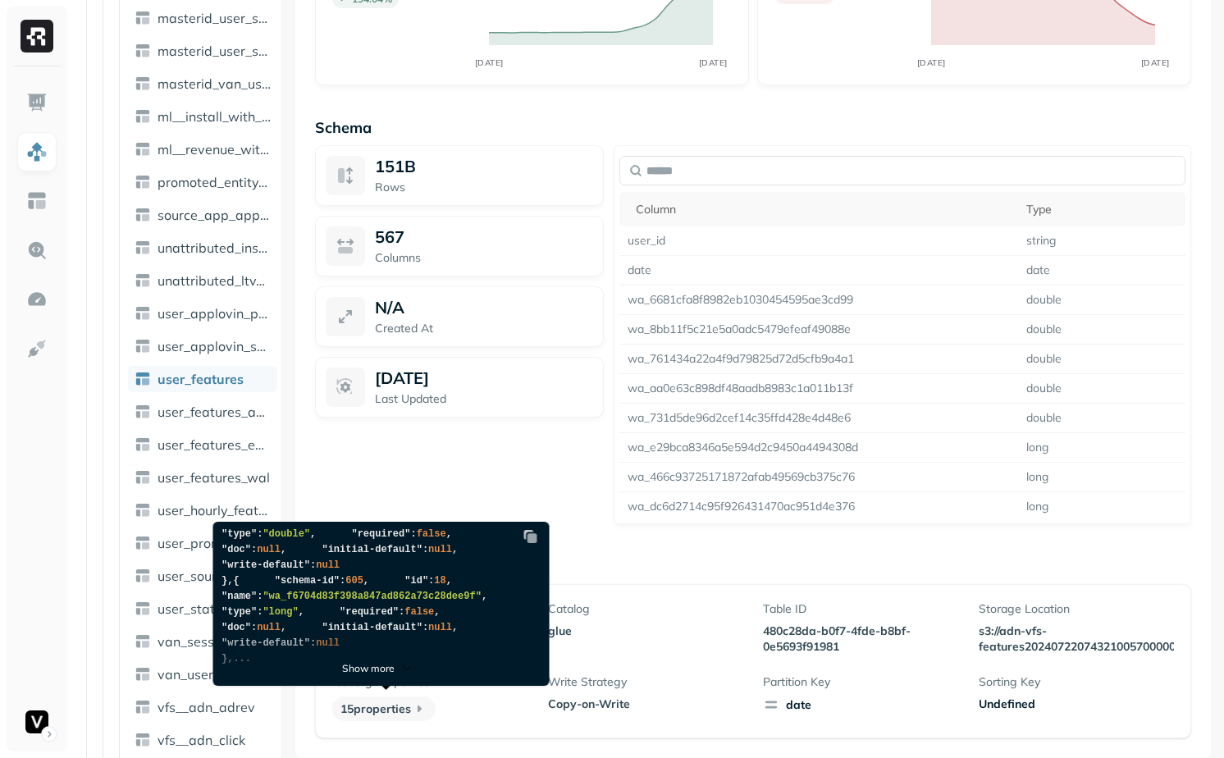
scroll to position [3527, 0]
click at [359, 663] on p "Show more" at bounding box center [368, 668] width 53 height 12
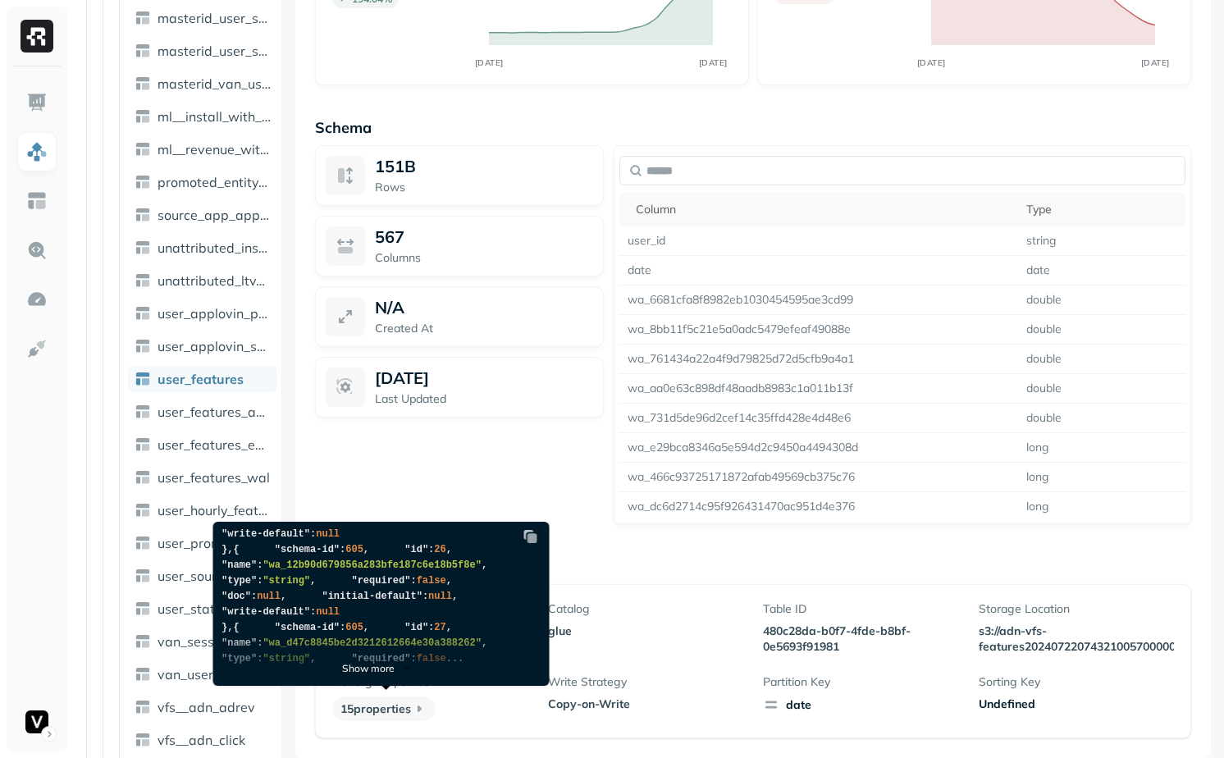
scroll to position [4992, 0]
click at [547, 537] on div "{ "format_version" : 2 , "catalog_type" : "glue" , "table_uuid" : "480c28da-b0f…" at bounding box center [381, 604] width 336 height 164
click at [539, 534] on img at bounding box center [531, 536] width 16 height 16
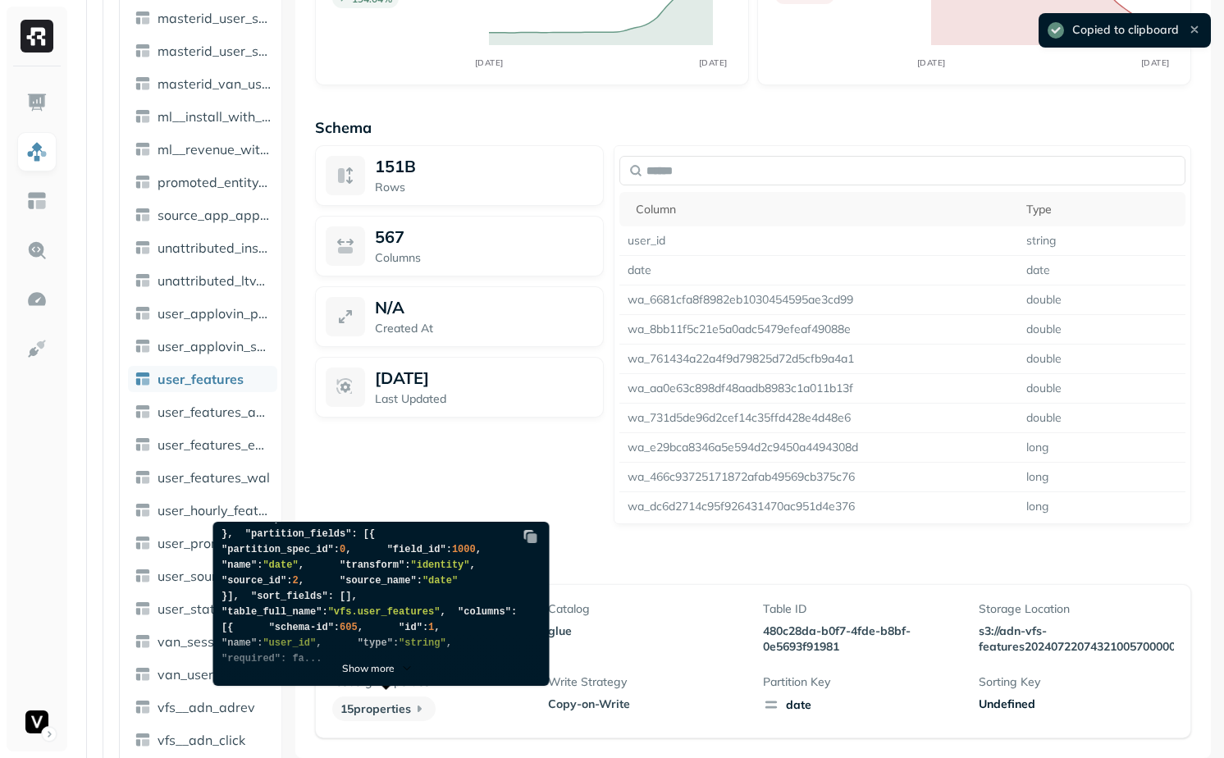
scroll to position [550, 0]
click at [532, 491] on div "151B Rows 567 Columns N/A Created At [DATE] Last Updated" at bounding box center [459, 334] width 289 height 379
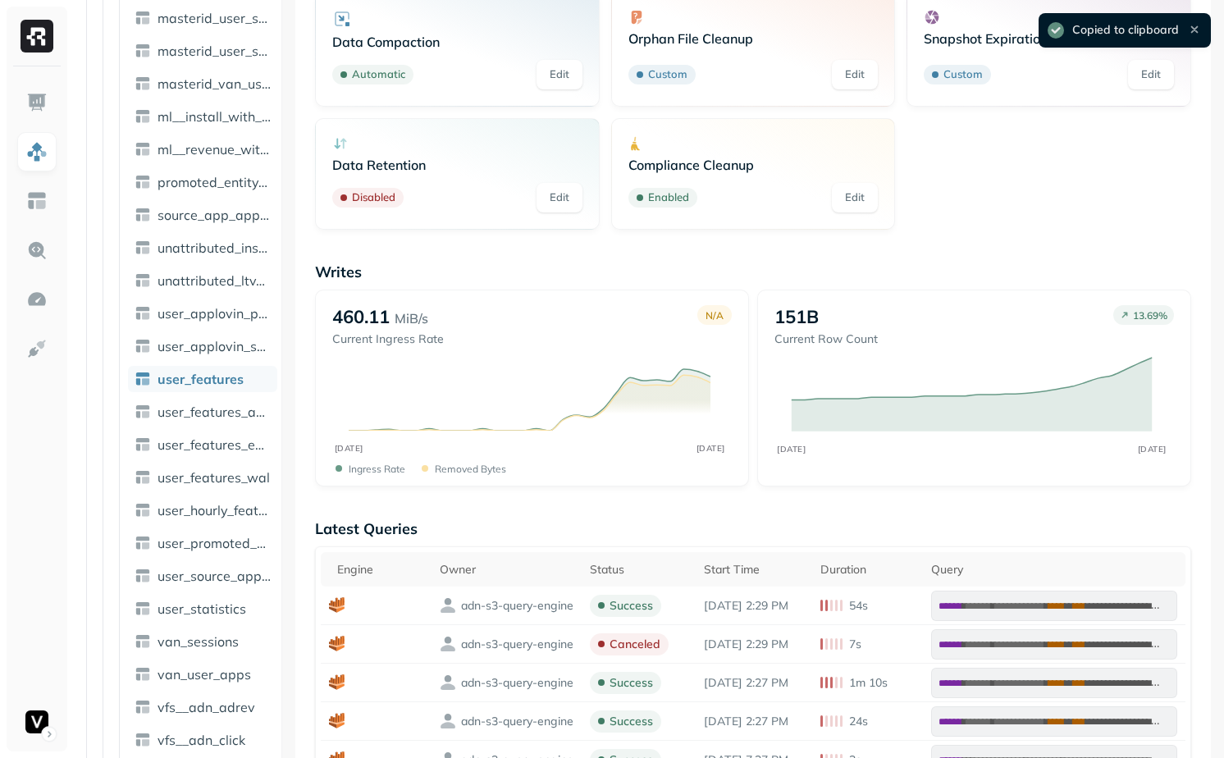
scroll to position [0, 0]
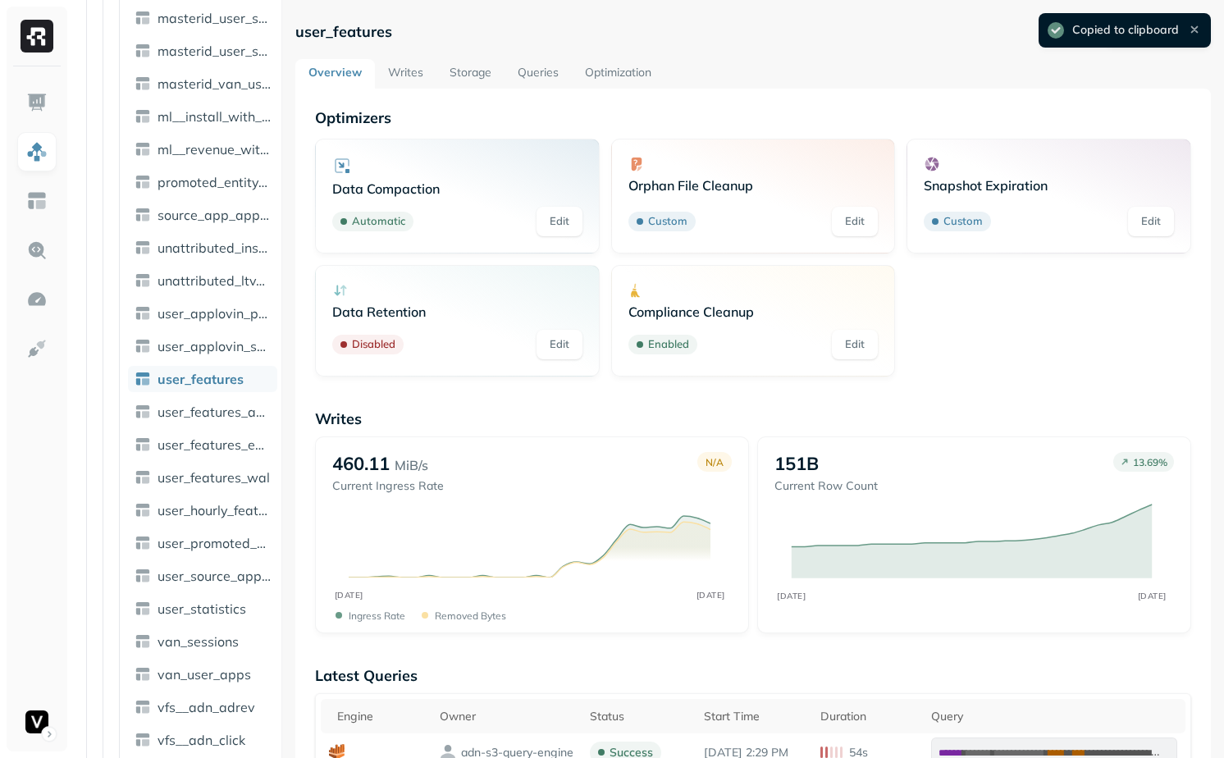
click at [484, 84] on link "Storage" at bounding box center [470, 74] width 68 height 30
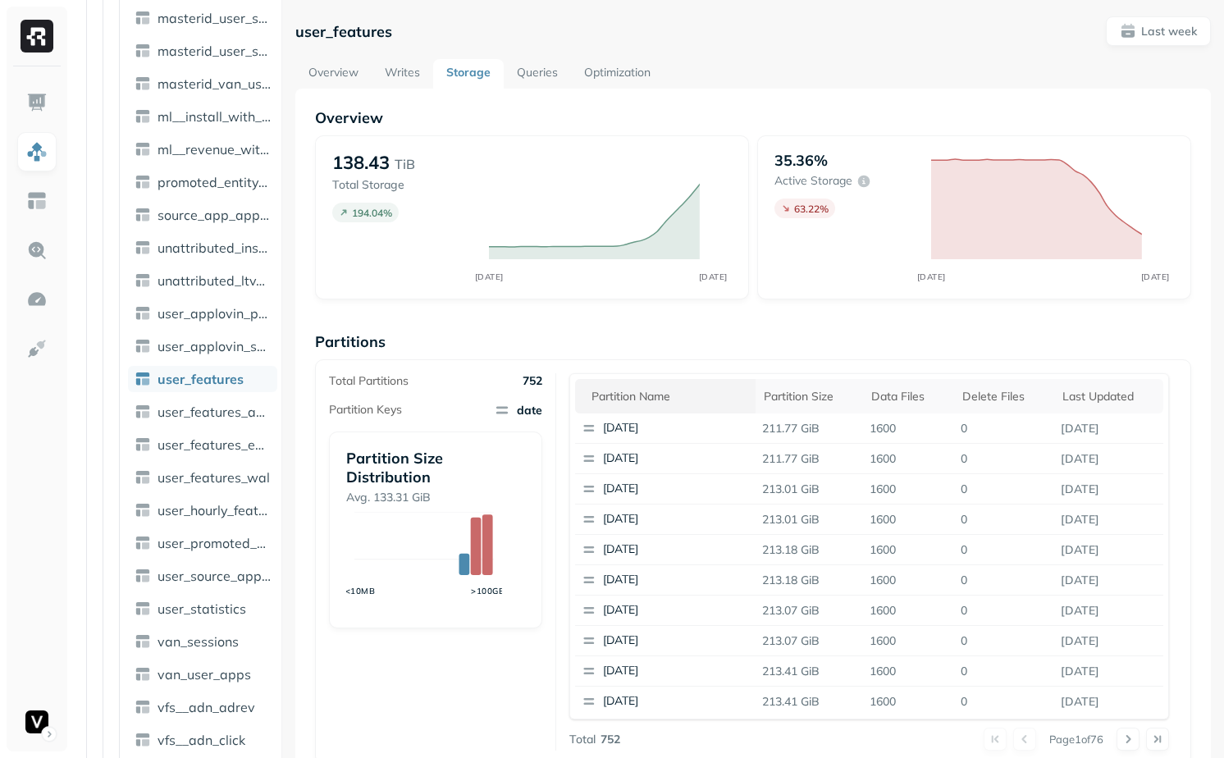
click at [698, 389] on div "Partition name" at bounding box center [669, 396] width 156 height 20
click at [672, 390] on icon at bounding box center [682, 396] width 20 height 20
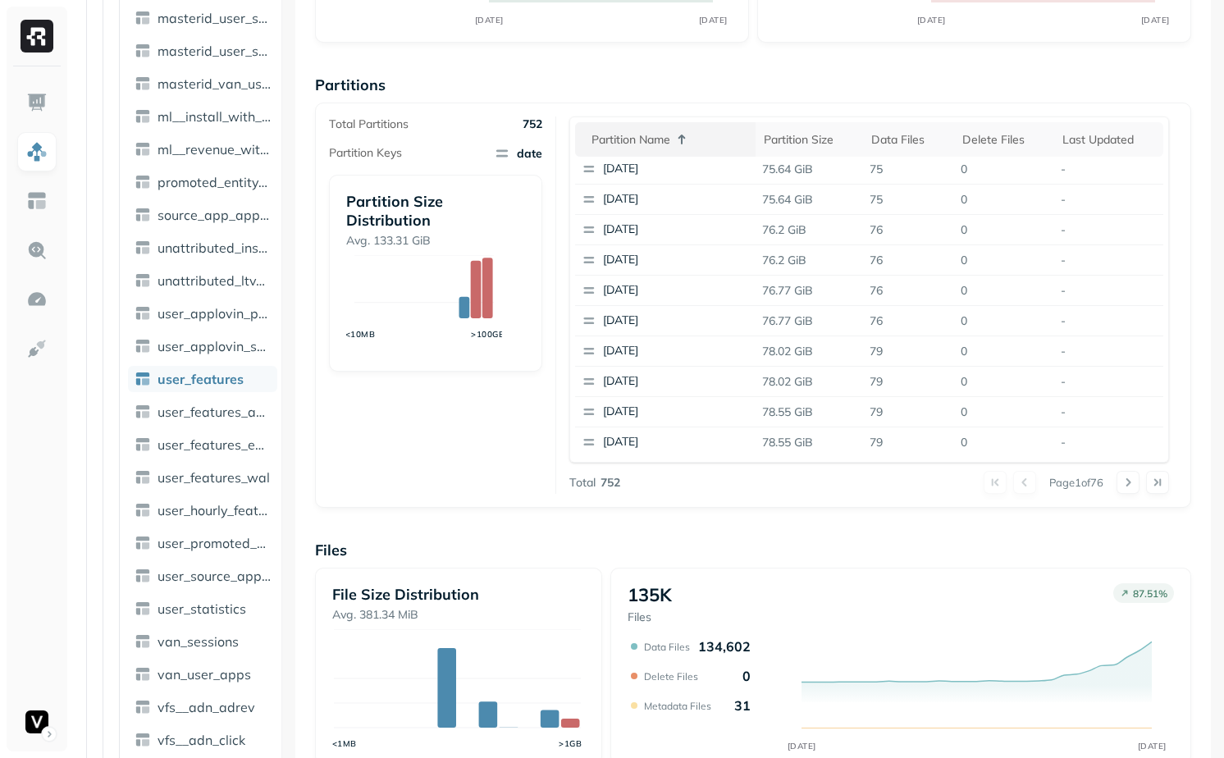
scroll to position [256, 0]
click at [1122, 485] on button at bounding box center [1128, 483] width 23 height 23
click at [1122, 486] on button at bounding box center [1128, 483] width 23 height 23
click at [1122, 485] on button at bounding box center [1128, 483] width 23 height 23
click at [1121, 483] on button at bounding box center [1128, 483] width 23 height 23
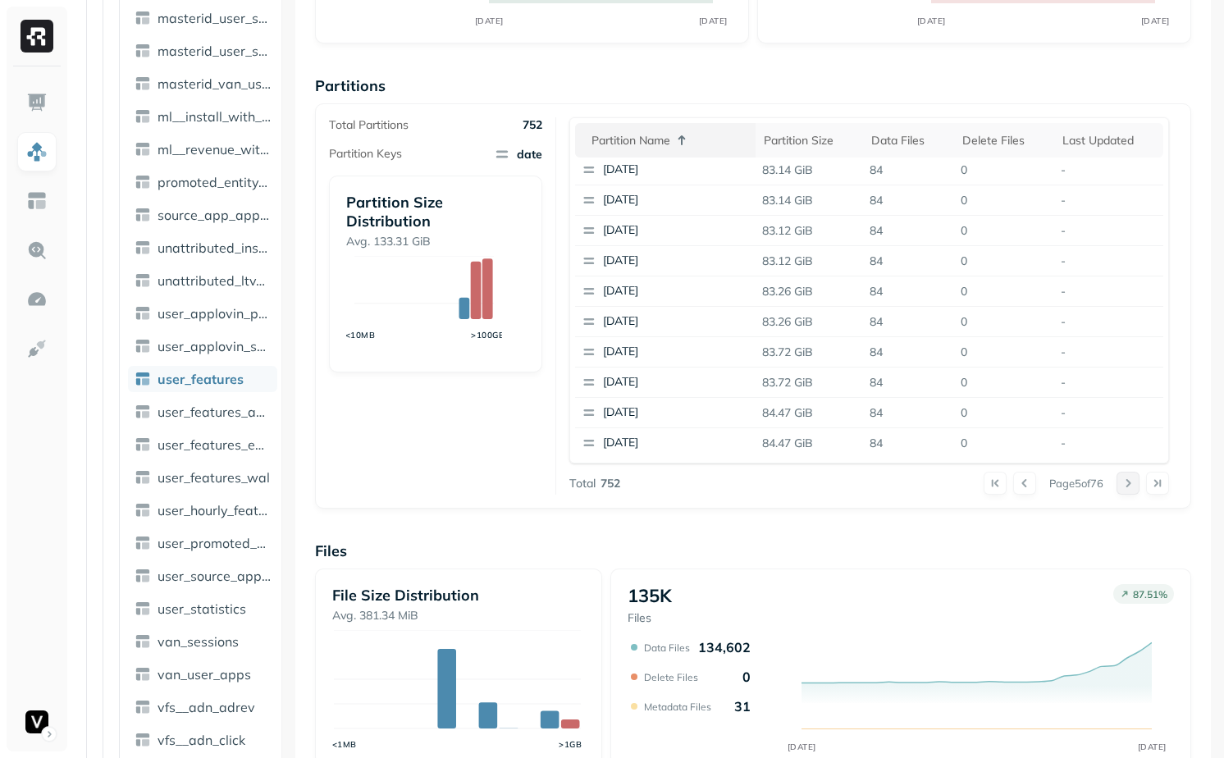
click at [1120, 483] on button at bounding box center [1128, 483] width 23 height 23
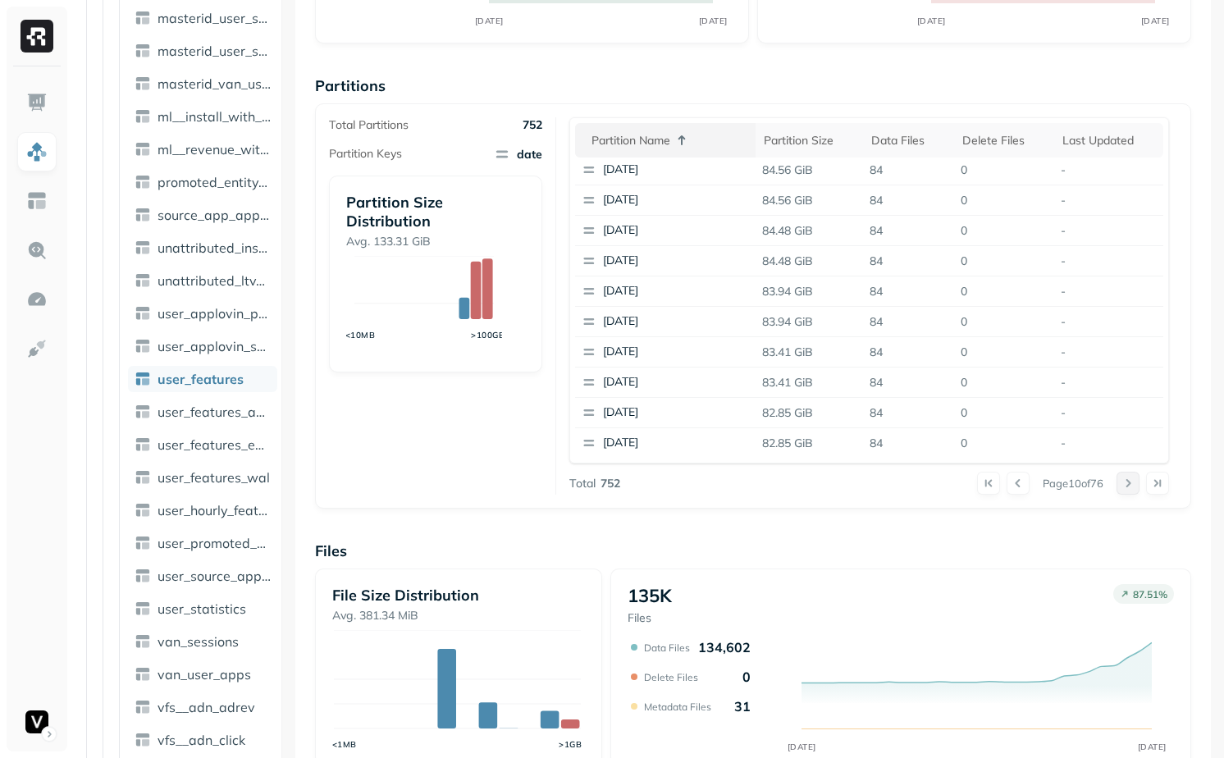
click at [1120, 483] on button at bounding box center [1128, 483] width 23 height 23
click at [1120, 483] on div at bounding box center [1143, 483] width 53 height 23
click at [1120, 483] on button at bounding box center [1128, 483] width 23 height 23
click at [1120, 483] on div at bounding box center [1143, 483] width 53 height 23
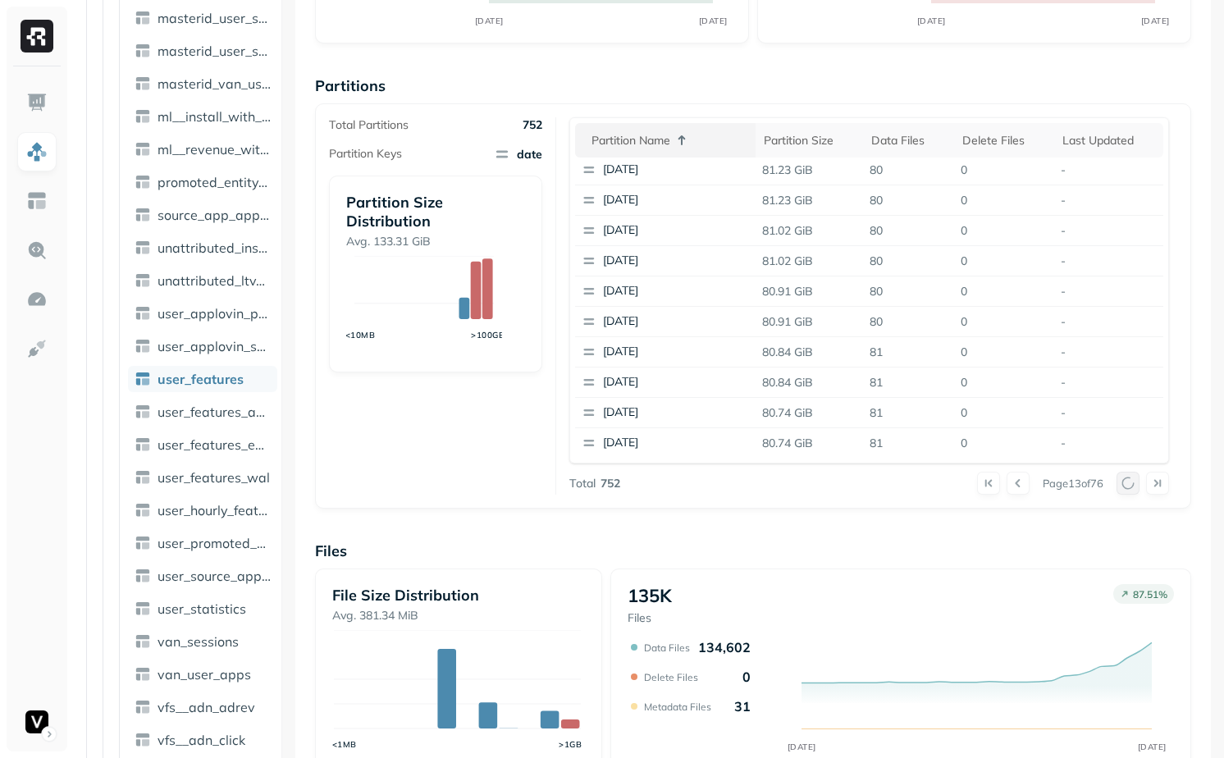
click at [1120, 483] on div at bounding box center [1143, 483] width 53 height 23
click at [1120, 483] on button at bounding box center [1128, 483] width 23 height 23
click at [1120, 483] on div at bounding box center [1143, 483] width 53 height 23
click at [1120, 483] on button at bounding box center [1128, 483] width 23 height 23
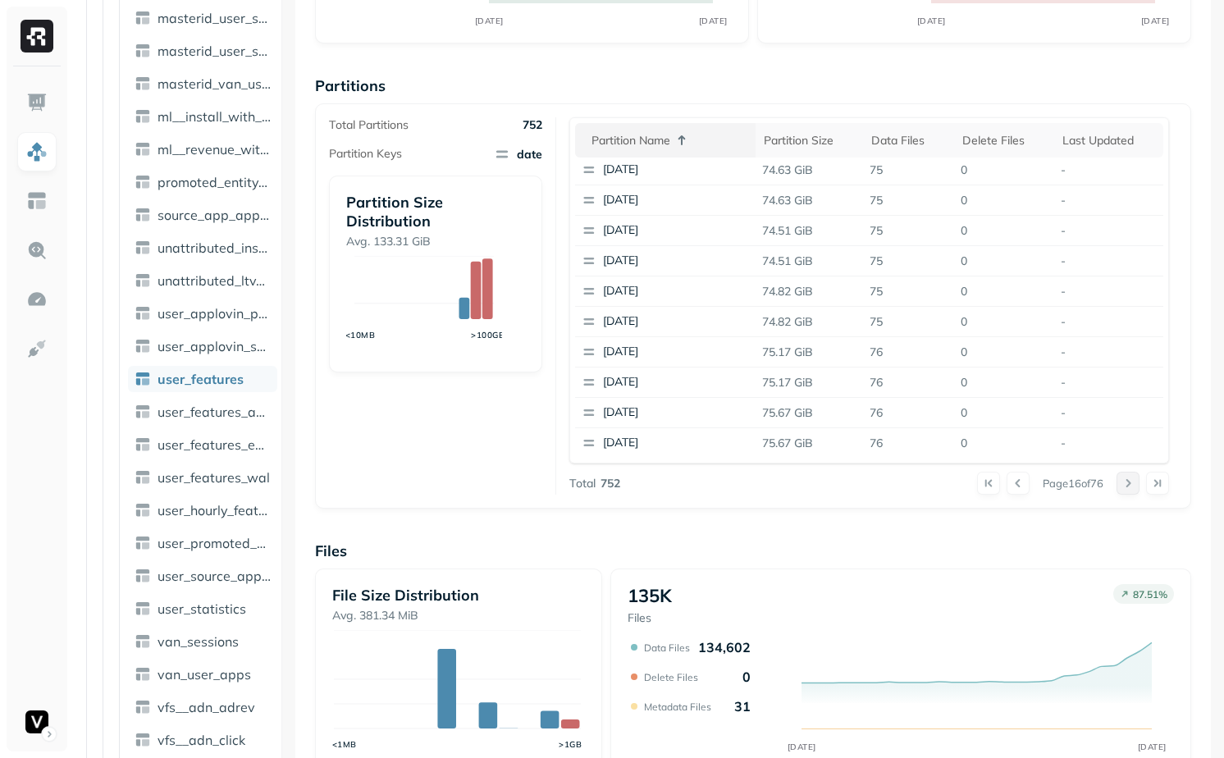
click at [1120, 483] on button at bounding box center [1128, 483] width 23 height 23
click at [480, 416] on div "Total Partitions 752 Partition Keys date Partition Size Distribution Avg. 133.3…" at bounding box center [442, 305] width 227 height 377
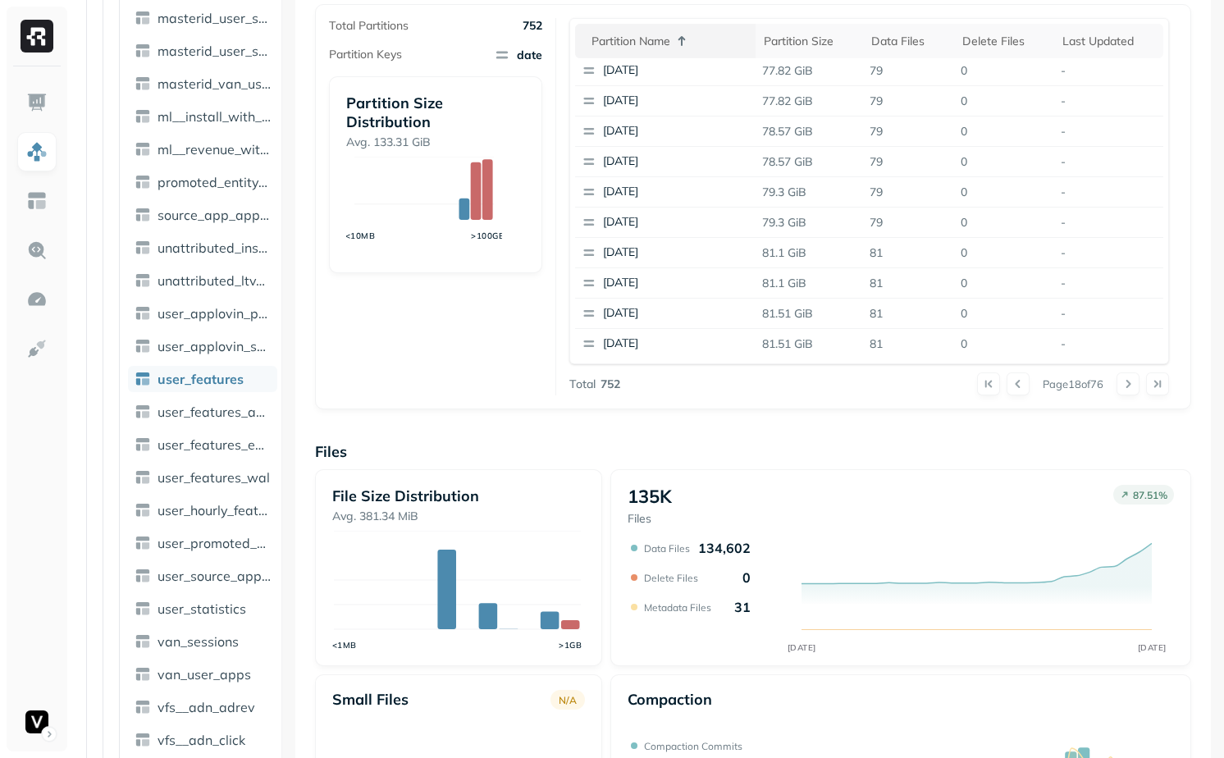
scroll to position [0, 0]
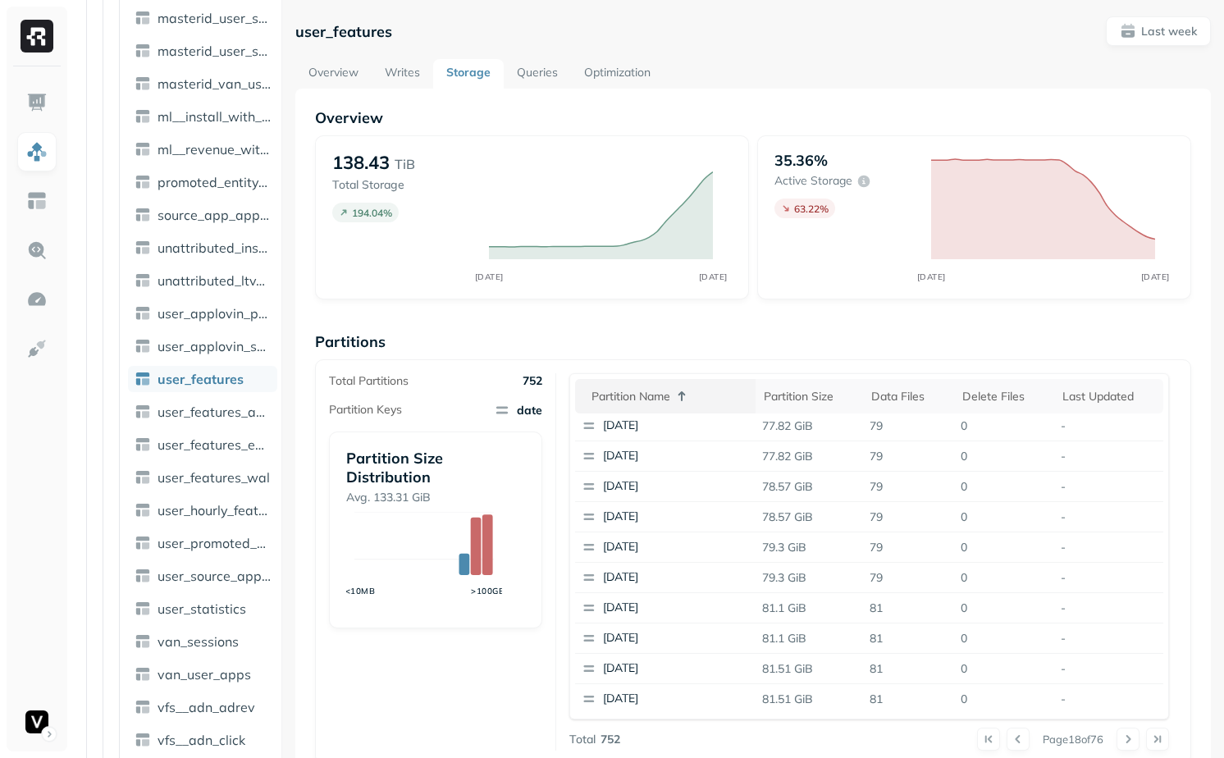
click at [346, 71] on link "Overview" at bounding box center [333, 74] width 76 height 30
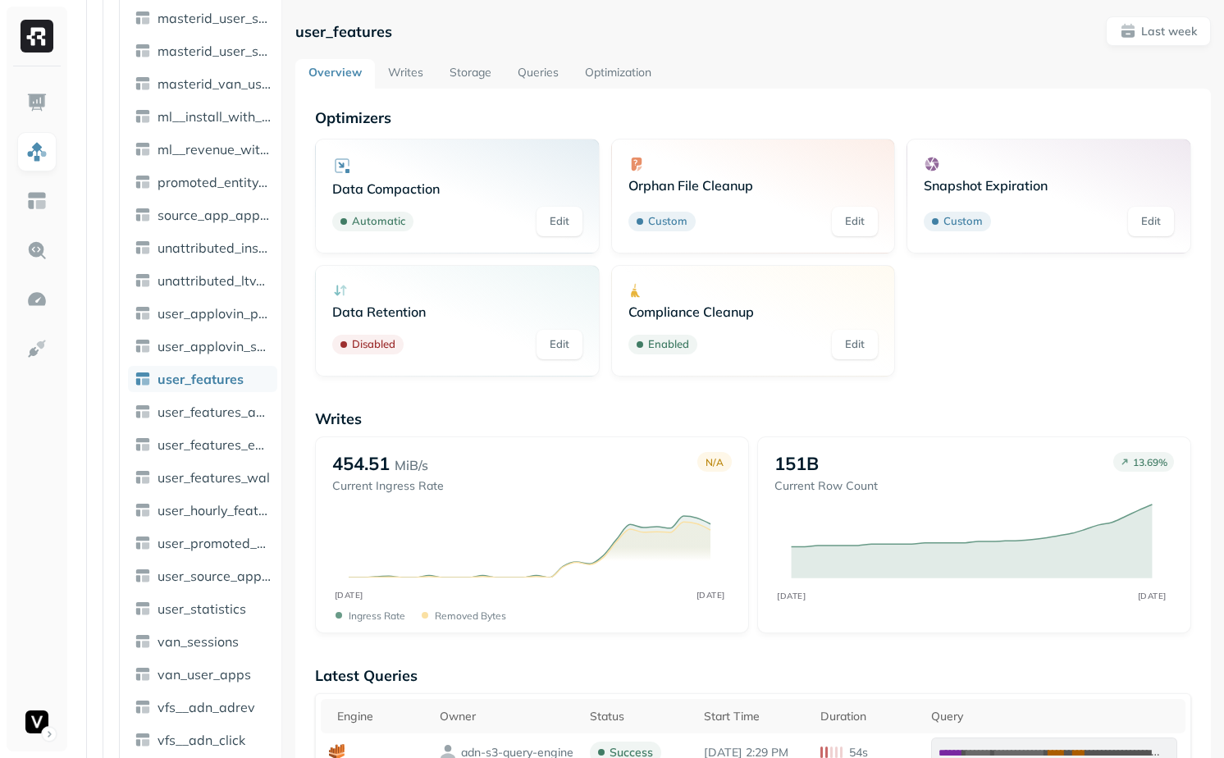
click at [487, 80] on link "Storage" at bounding box center [470, 74] width 68 height 30
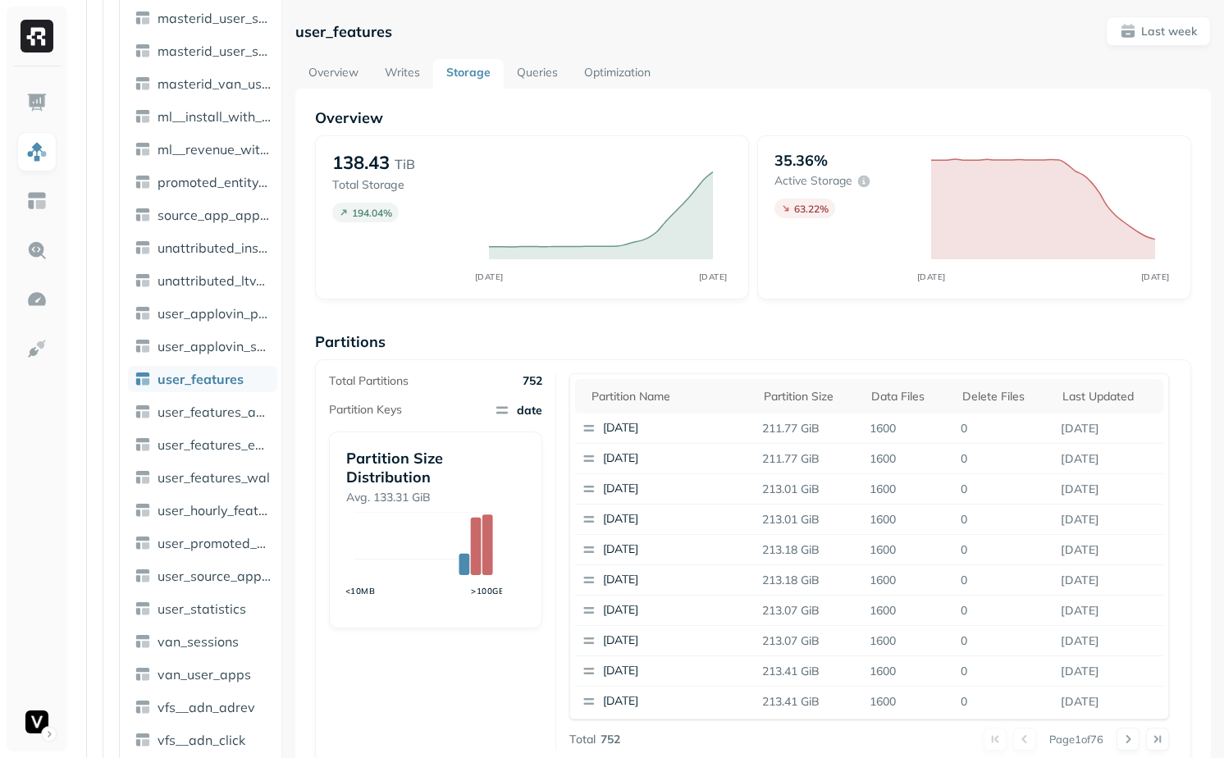
click at [424, 80] on link "Writes" at bounding box center [403, 74] width 62 height 30
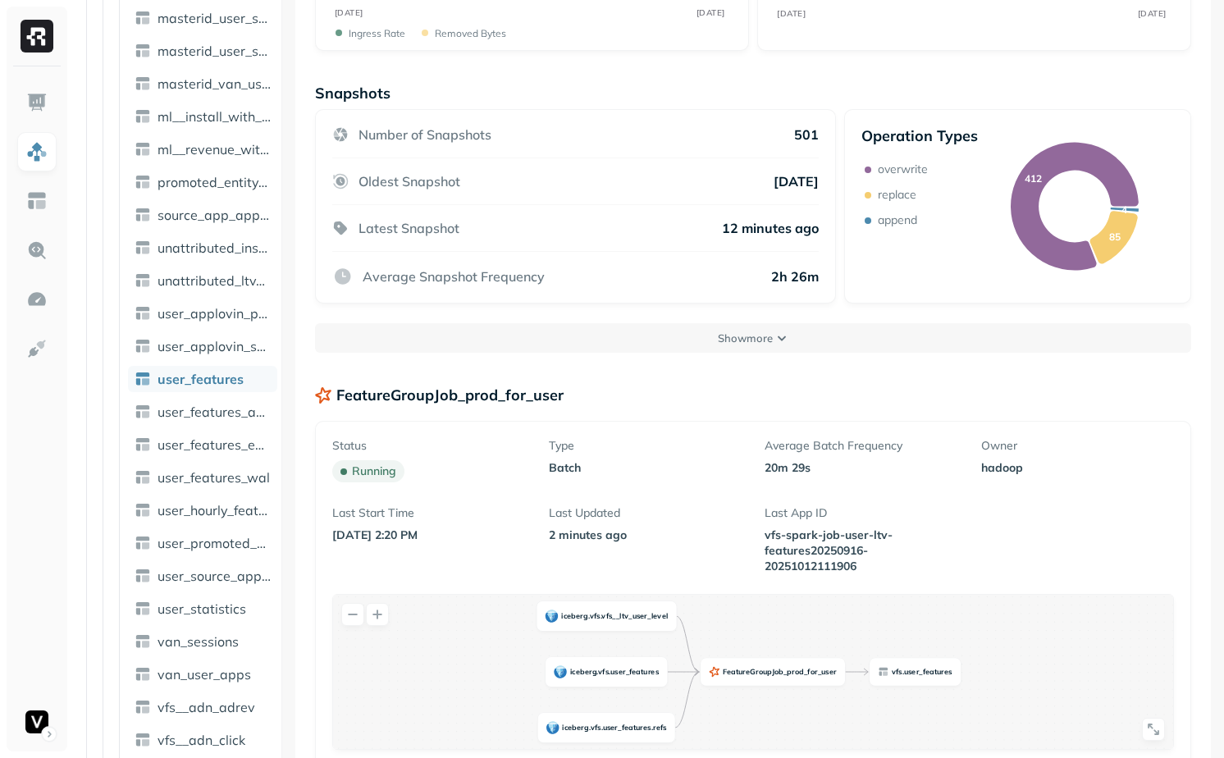
scroll to position [290, 0]
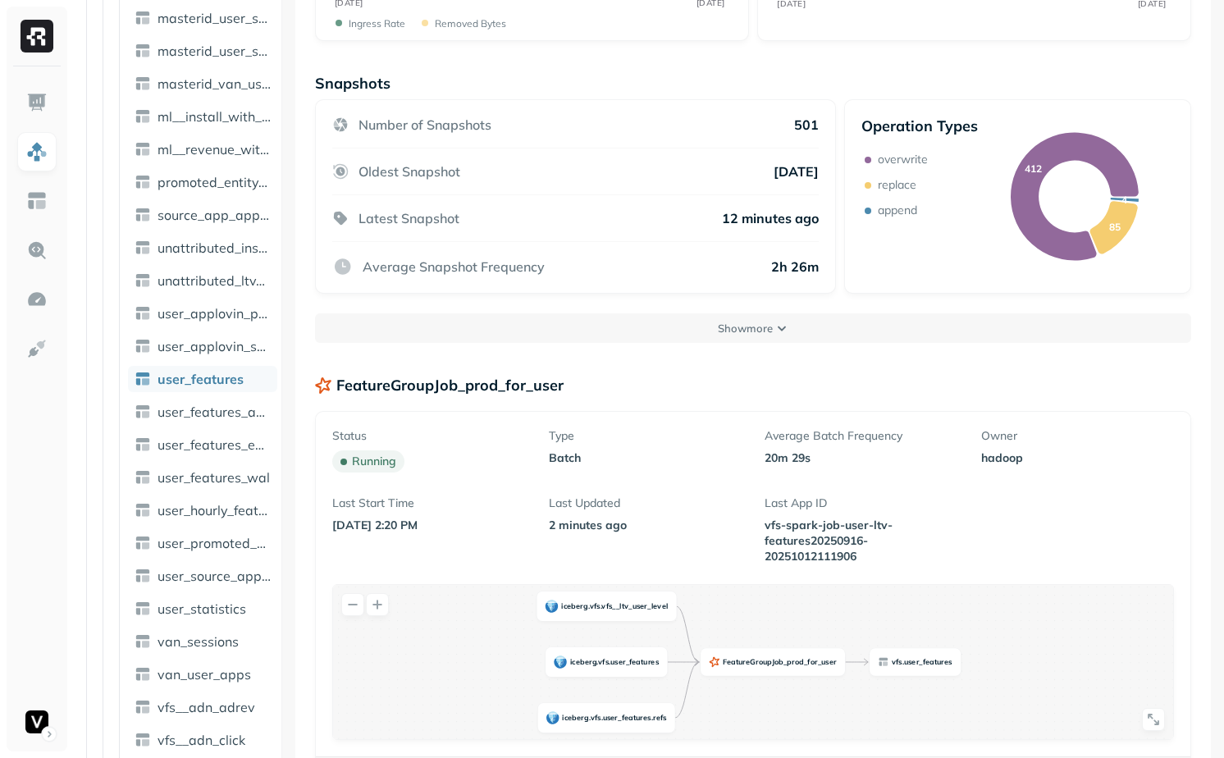
click at [491, 386] on p "FeatureGroupJob_prod_for_user" at bounding box center [449, 385] width 227 height 19
click at [523, 386] on p "FeatureGroupJob_prod_for_user" at bounding box center [449, 385] width 227 height 19
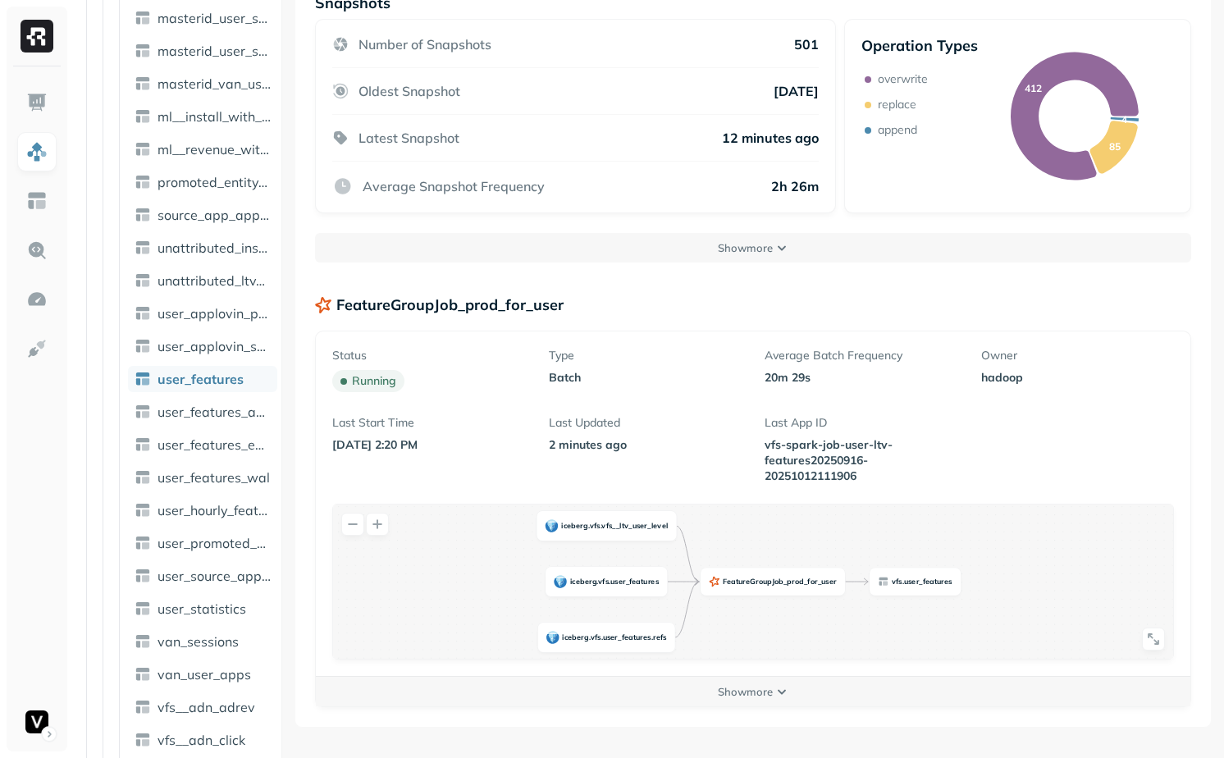
click at [686, 709] on div "Status running Type batch Average Batch Frequency 20m 29s Owner hadoop Last Sta…" at bounding box center [753, 544] width 875 height 427
click at [686, 699] on button "Show more" at bounding box center [753, 692] width 875 height 30
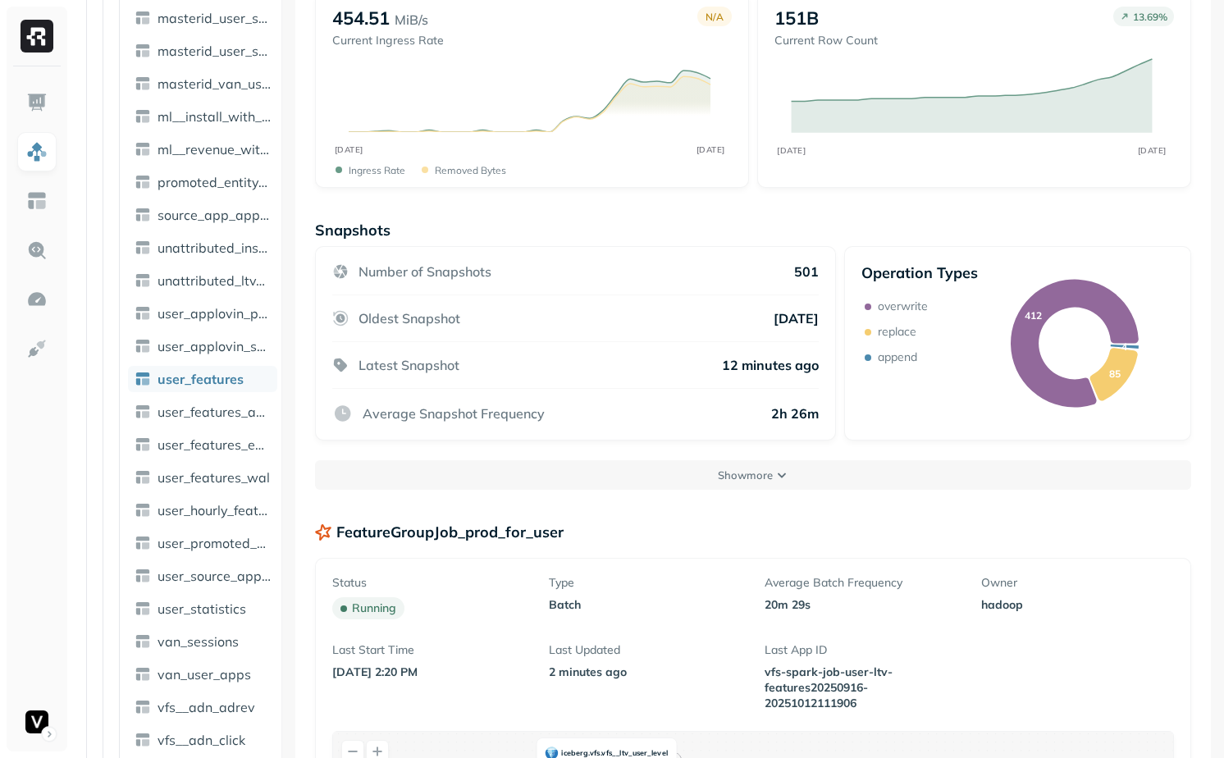
scroll to position [0, 0]
